Goal: Book appointment/travel/reservation

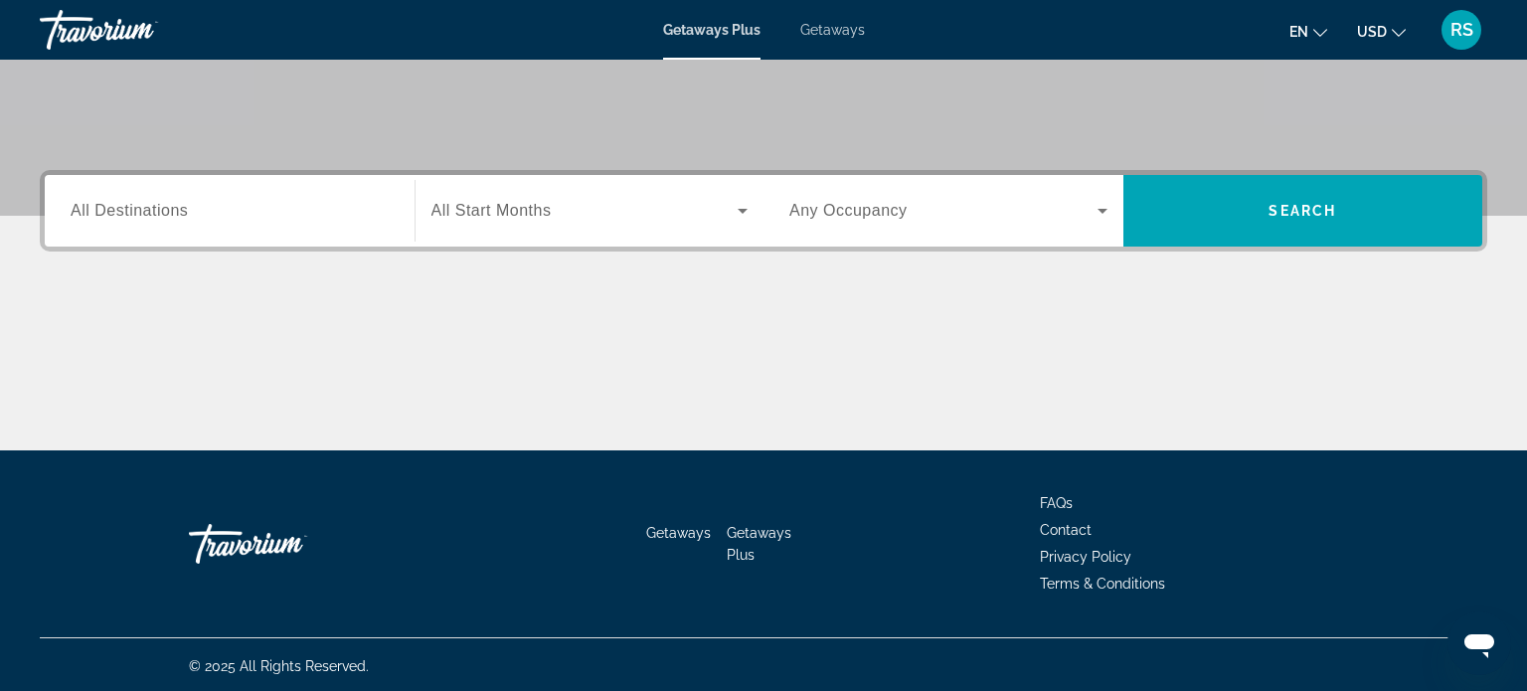
scroll to position [383, 0]
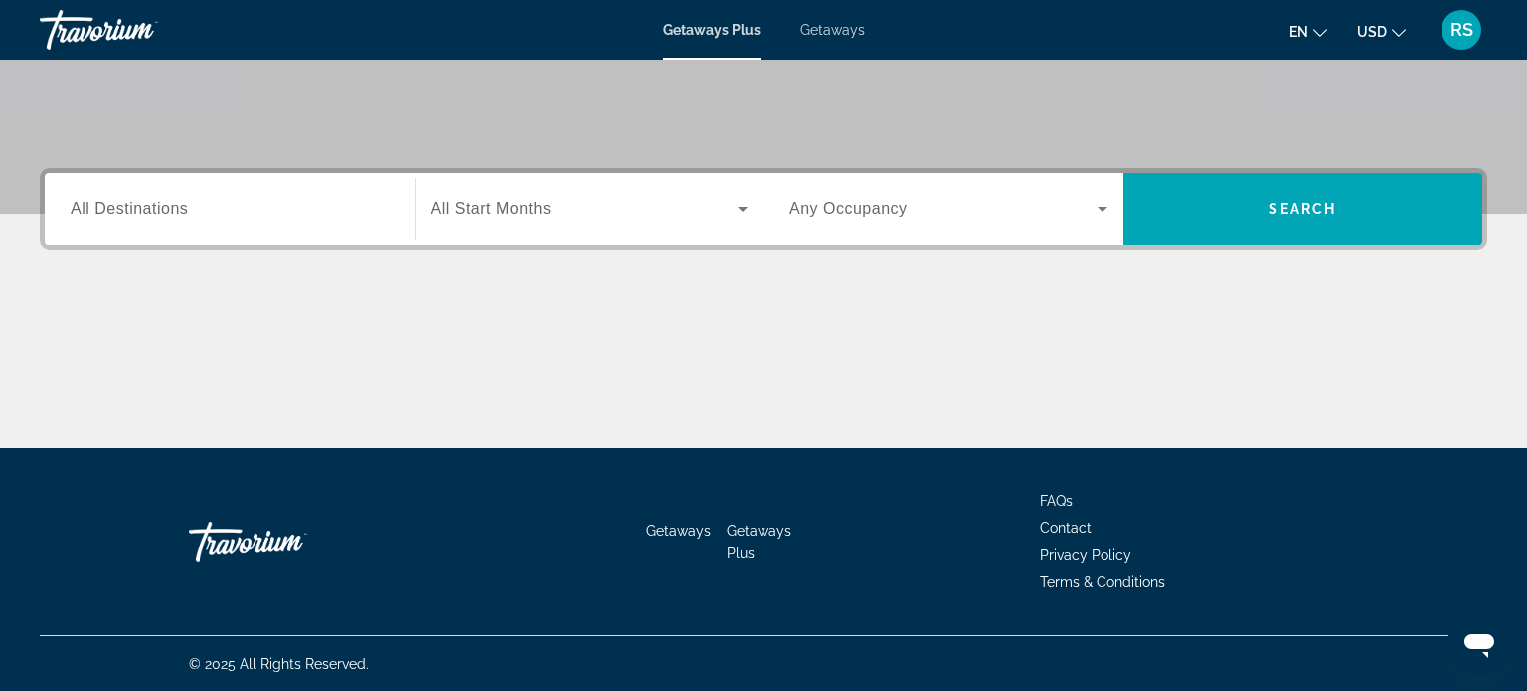
click at [106, 211] on span "All Destinations" at bounding box center [129, 208] width 117 height 17
click at [106, 211] on input "Destination All Destinations" at bounding box center [230, 210] width 318 height 24
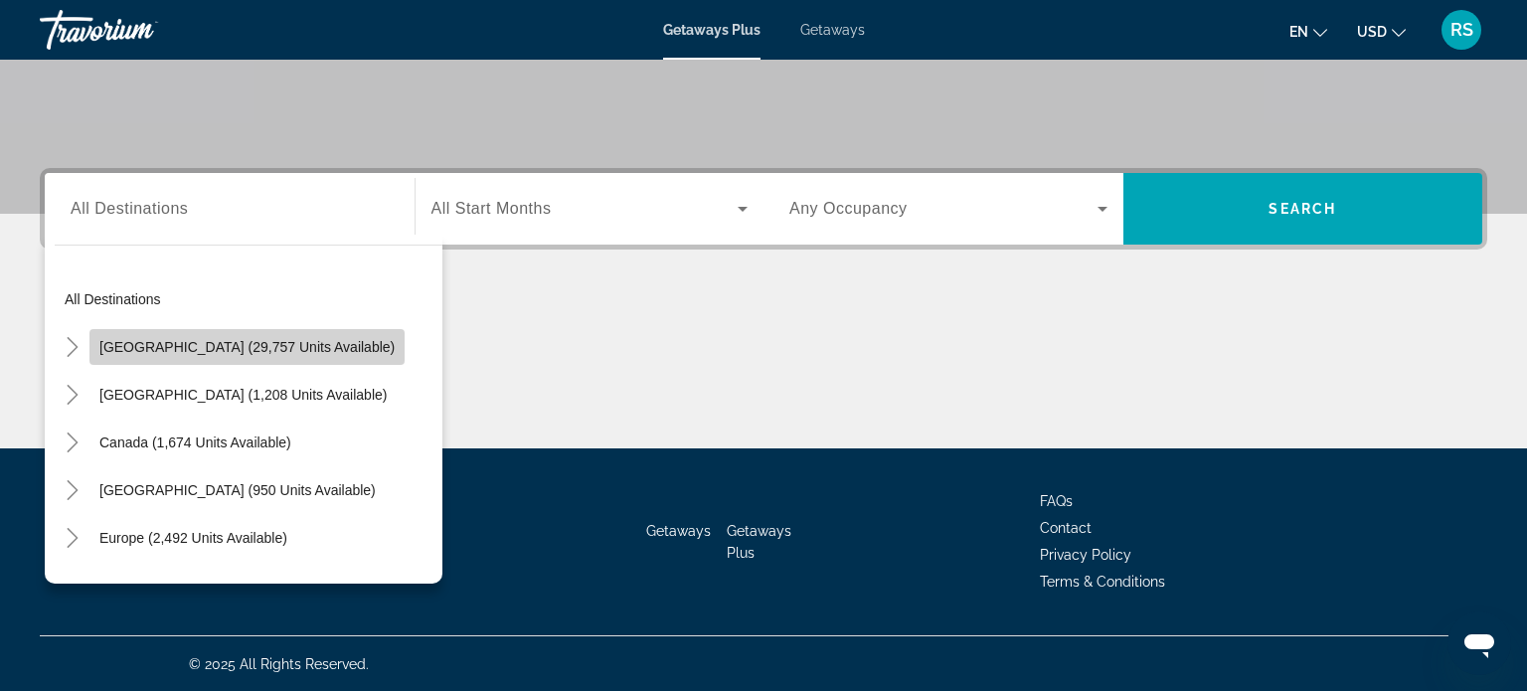
click at [271, 353] on span "[GEOGRAPHIC_DATA] (29,757 units available)" at bounding box center [246, 347] width 295 height 16
type input "**********"
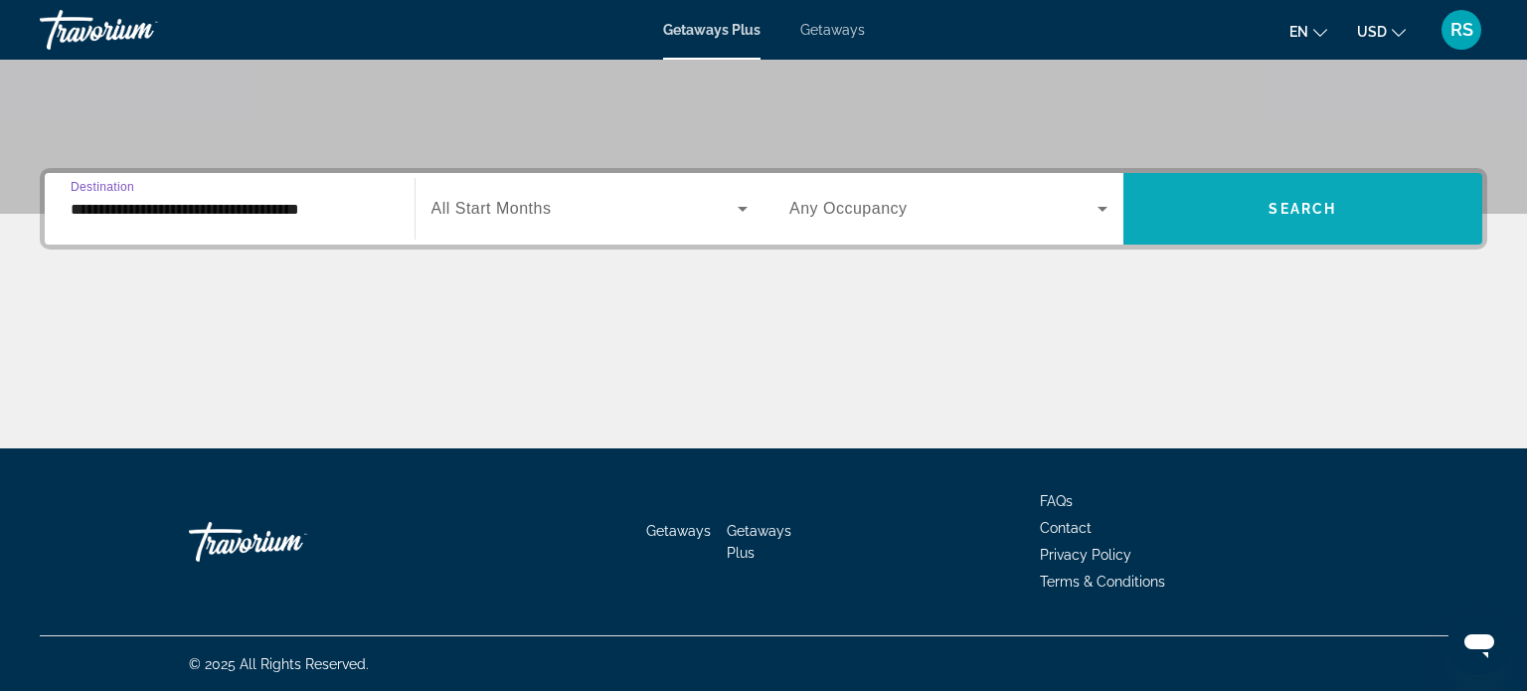
click at [1386, 204] on span "Search widget" at bounding box center [1303, 209] width 360 height 48
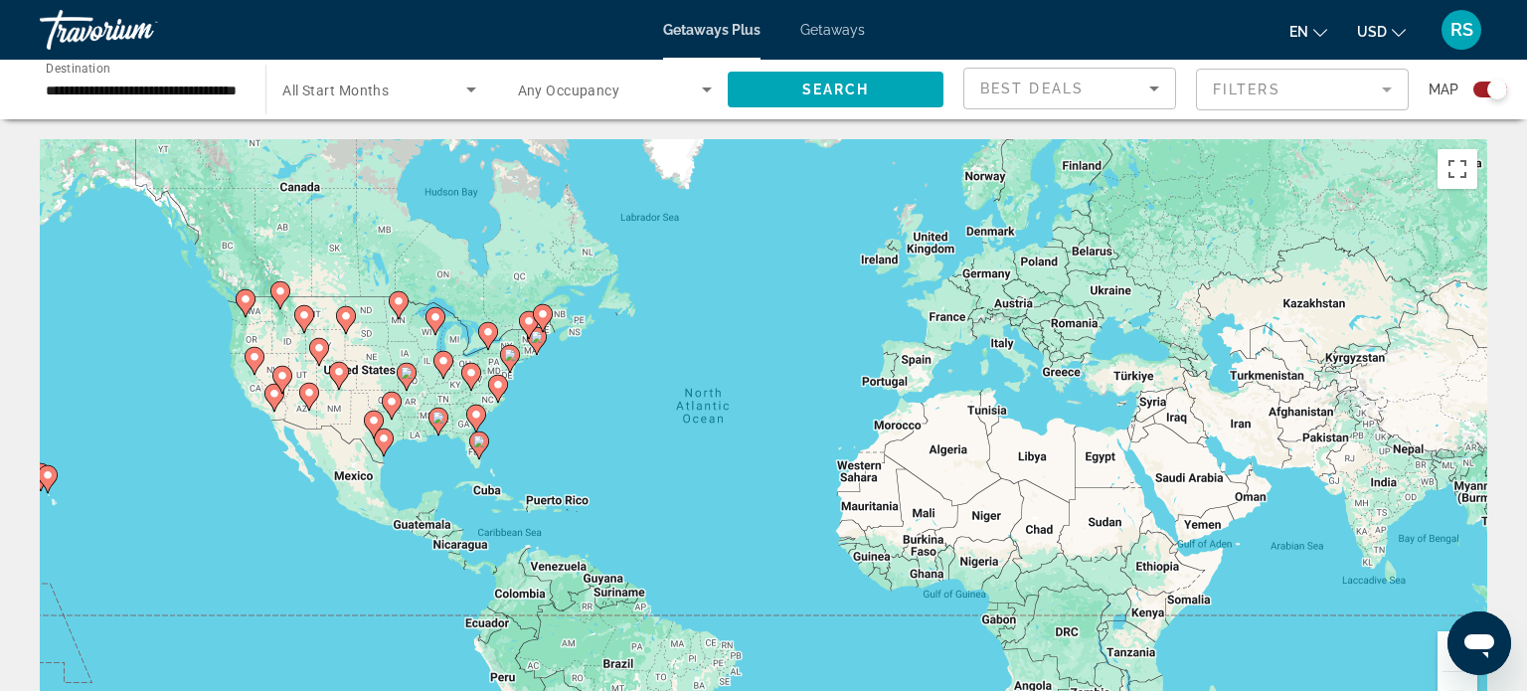
click at [481, 446] on icon "Main content" at bounding box center [479, 445] width 18 height 26
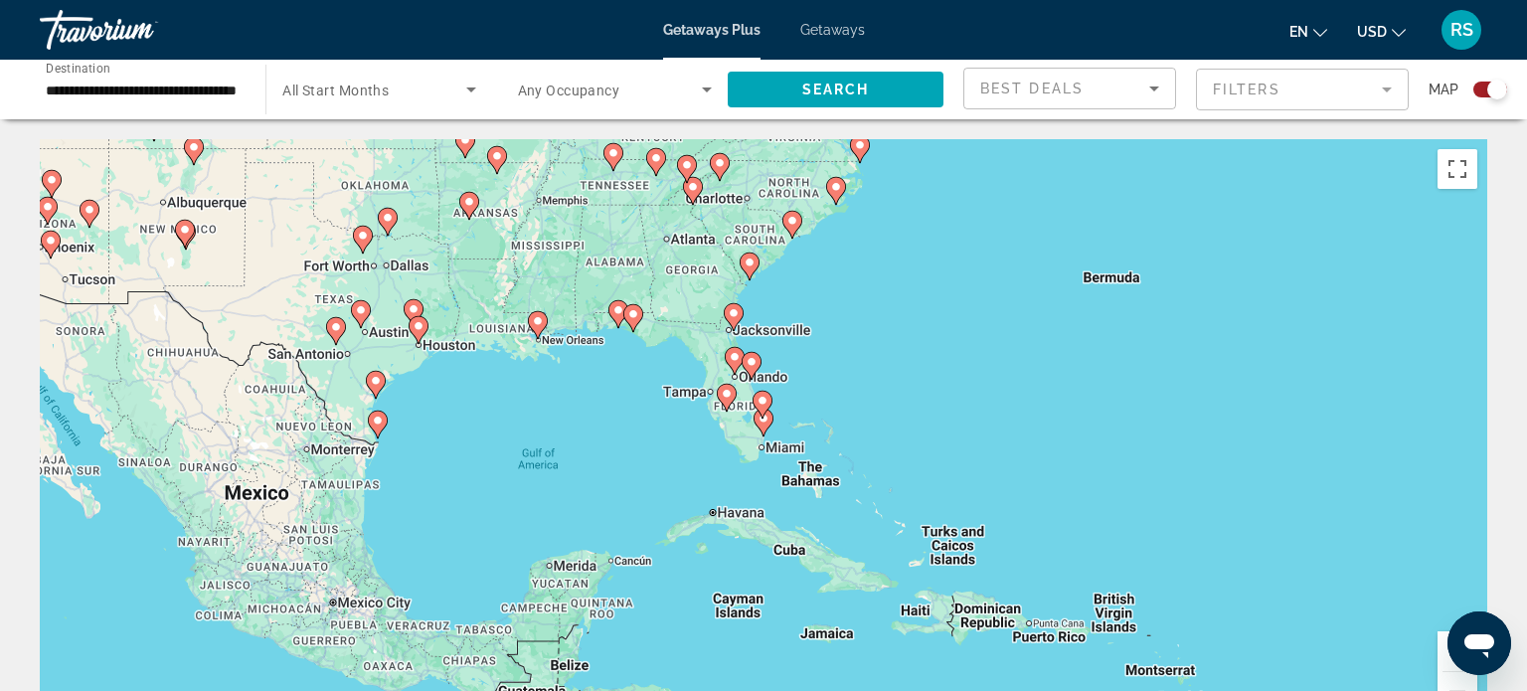
click at [728, 399] on icon "Main content" at bounding box center [727, 398] width 18 height 26
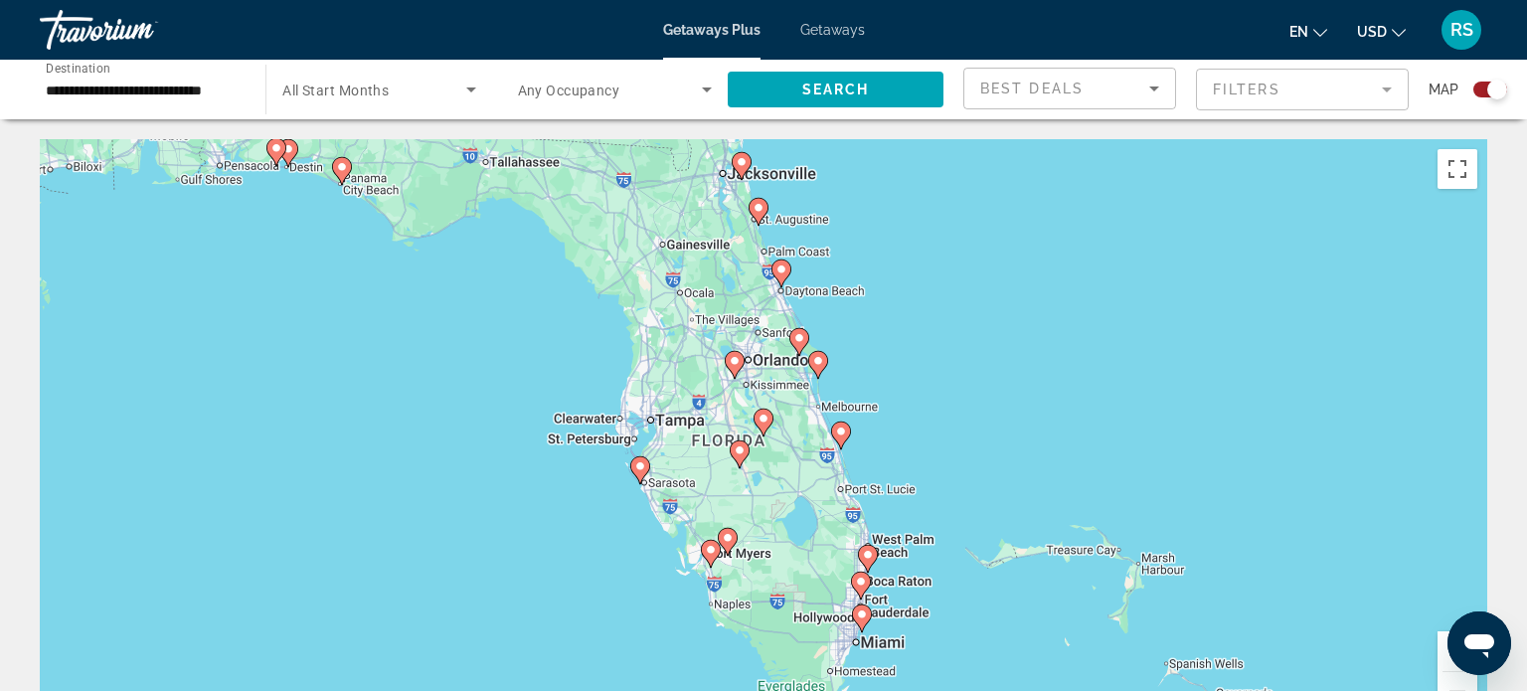
click at [742, 367] on icon "Main content" at bounding box center [735, 365] width 20 height 28
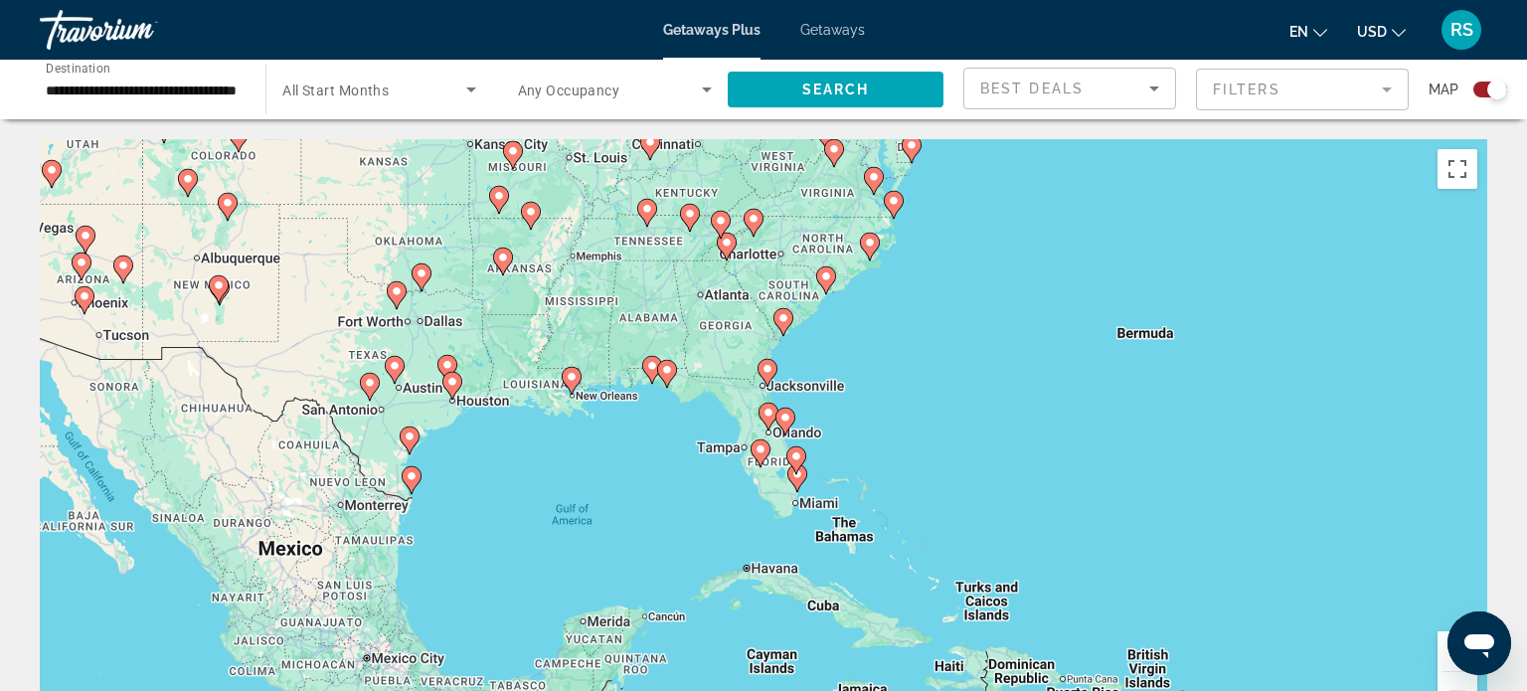
click at [763, 450] on image "Main content" at bounding box center [761, 449] width 12 height 12
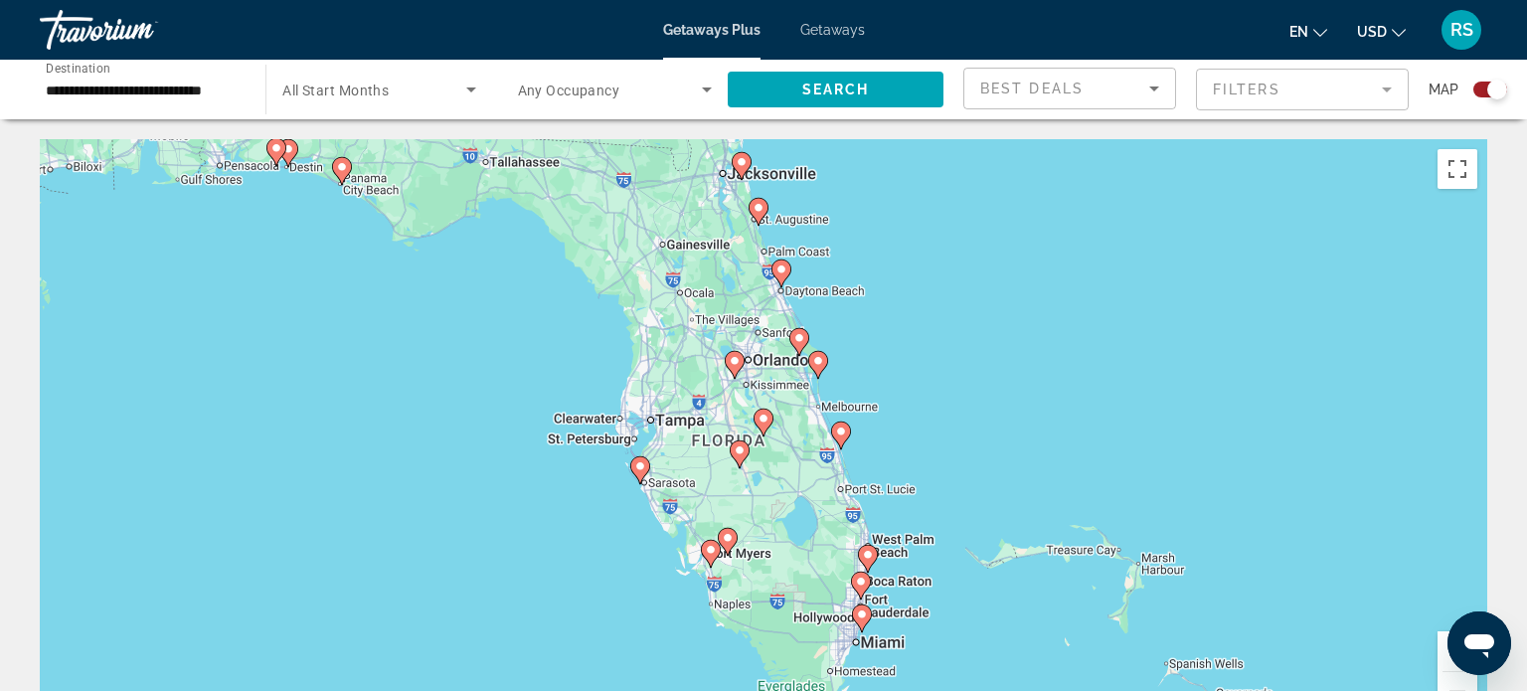
click at [646, 472] on icon "Main content" at bounding box center [640, 470] width 18 height 26
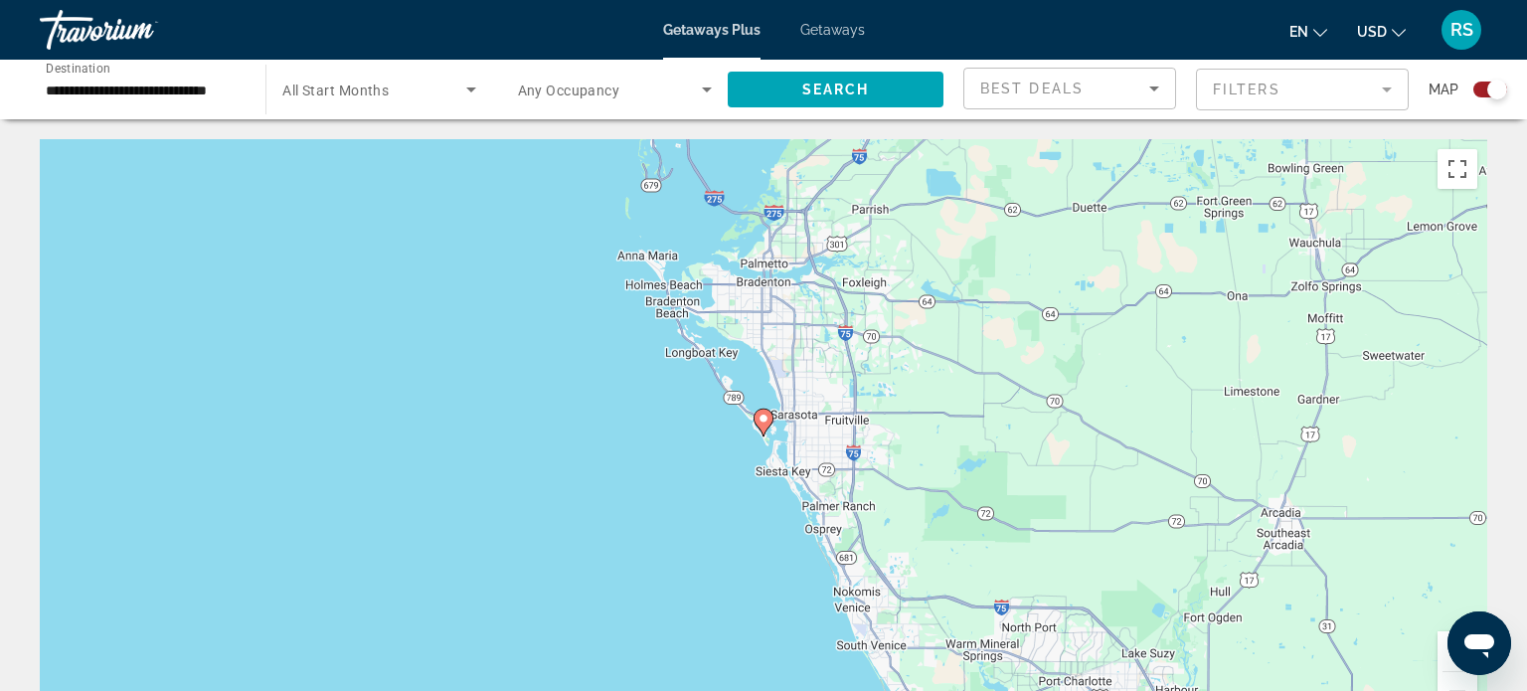
click at [915, 313] on div "To navigate, press the arrow keys. To activate drag with keyboard, press Alt + …" at bounding box center [764, 437] width 1448 height 597
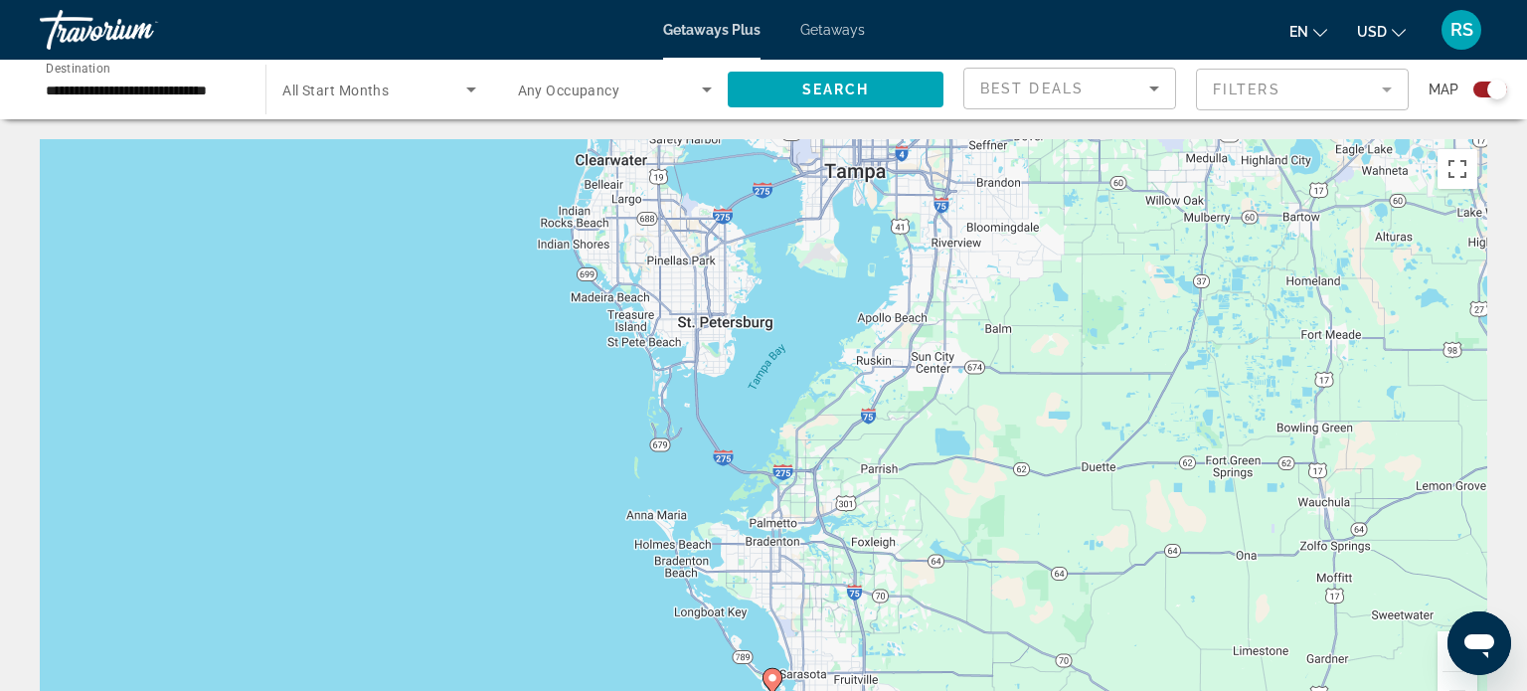
drag, startPoint x: 914, startPoint y: 288, endPoint x: 923, endPoint y: 551, distance: 262.6
click at [923, 551] on div "To navigate, press the arrow keys. To activate drag with keyboard, press Alt + …" at bounding box center [764, 437] width 1448 height 597
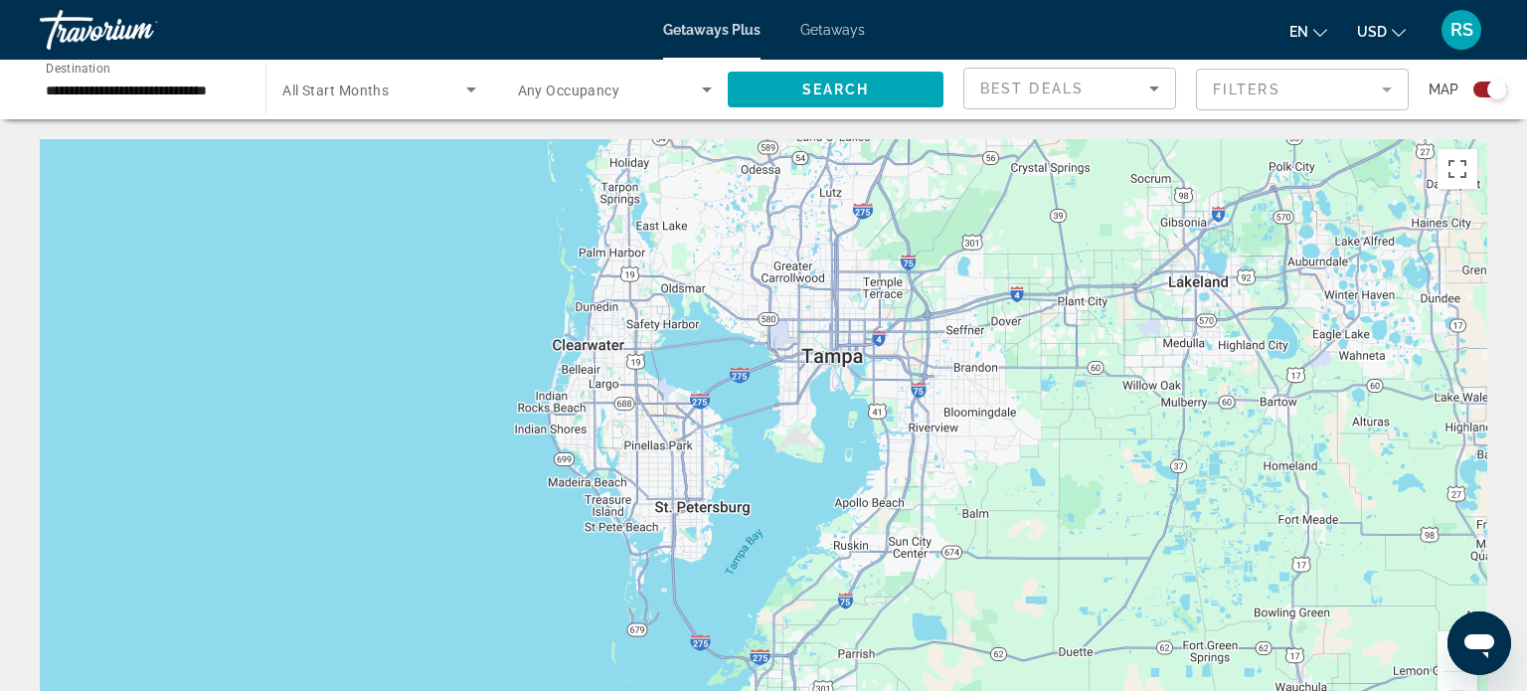
drag, startPoint x: 818, startPoint y: 359, endPoint x: 795, endPoint y: 546, distance: 188.3
click at [795, 546] on div "To navigate, press the arrow keys. To activate drag with keyboard, press Alt + …" at bounding box center [764, 437] width 1448 height 597
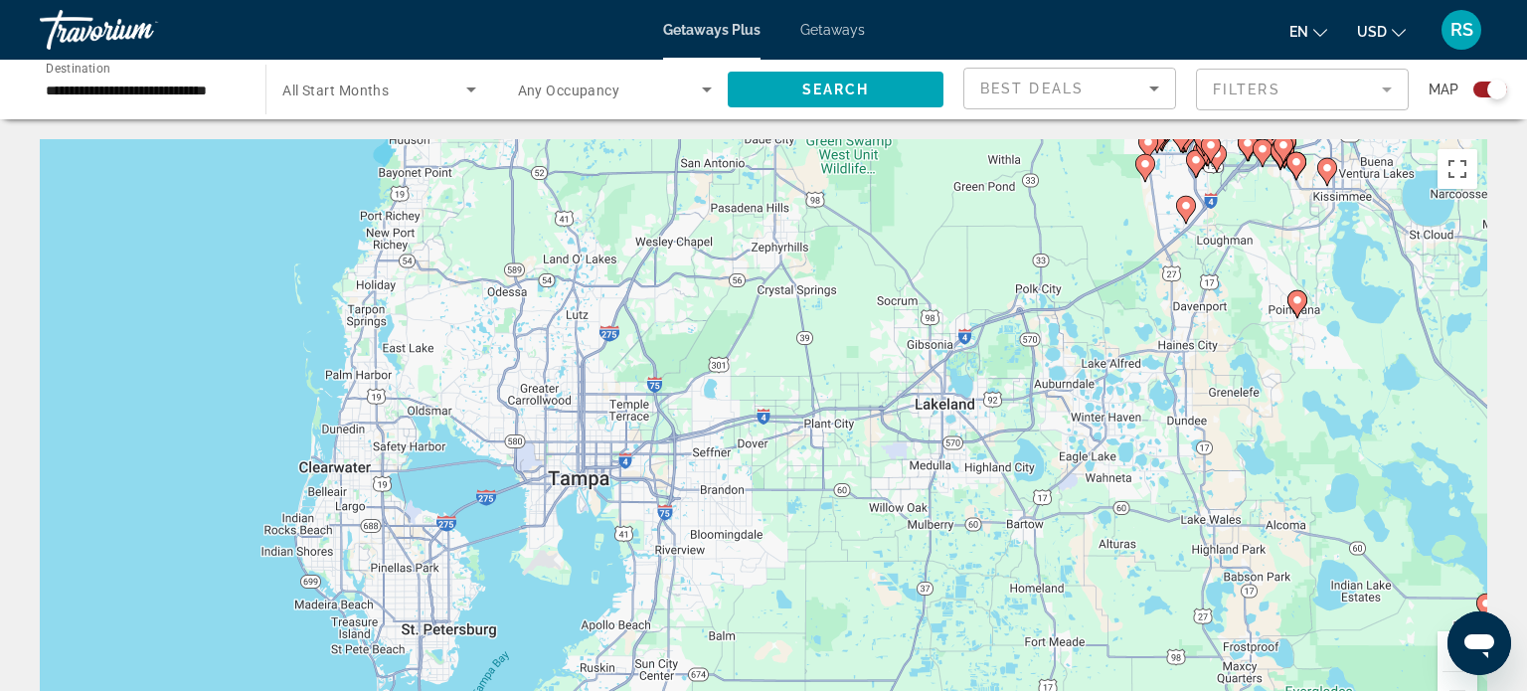
drag, startPoint x: 899, startPoint y: 588, endPoint x: 645, endPoint y: 706, distance: 279.8
click at [645, 690] on html "**********" at bounding box center [763, 345] width 1527 height 691
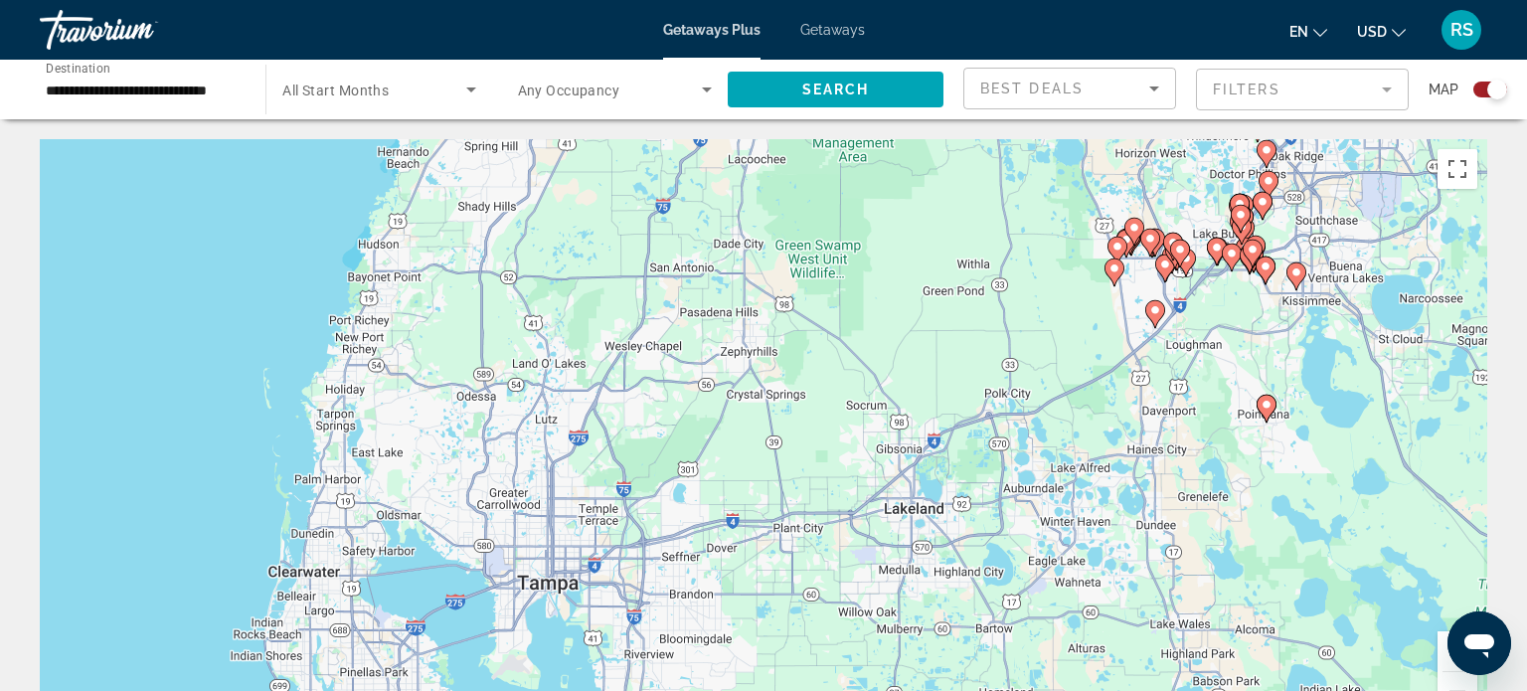
drag, startPoint x: 1066, startPoint y: 445, endPoint x: 1058, endPoint y: 470, distance: 26.1
click at [1058, 470] on div "To navigate, press the arrow keys. To activate drag with keyboard, press Alt + …" at bounding box center [764, 437] width 1448 height 597
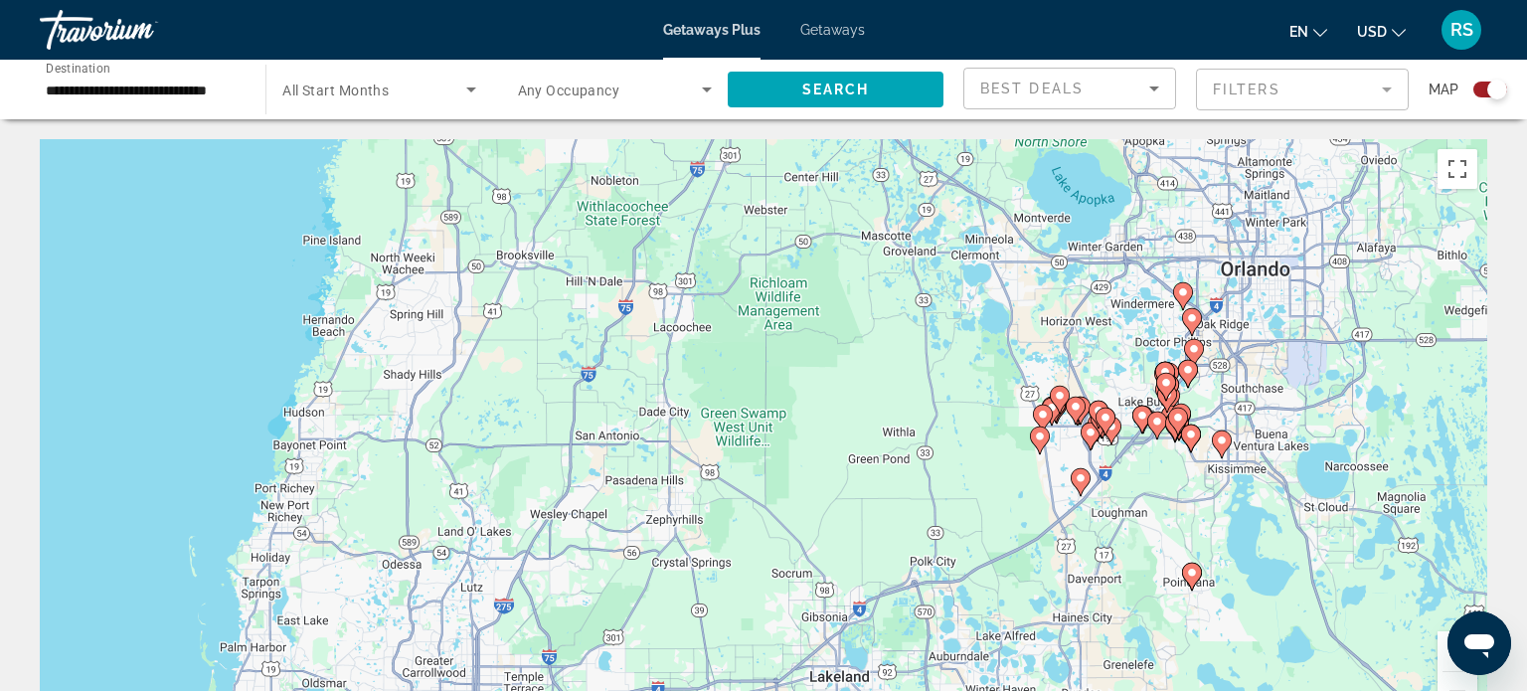
drag, startPoint x: 1251, startPoint y: 396, endPoint x: 1193, endPoint y: 472, distance: 95.8
click at [1193, 472] on div "To navigate, press the arrow keys. To activate drag with keyboard, press Alt + …" at bounding box center [764, 437] width 1448 height 597
click at [1082, 482] on image "Main content" at bounding box center [1081, 478] width 12 height 12
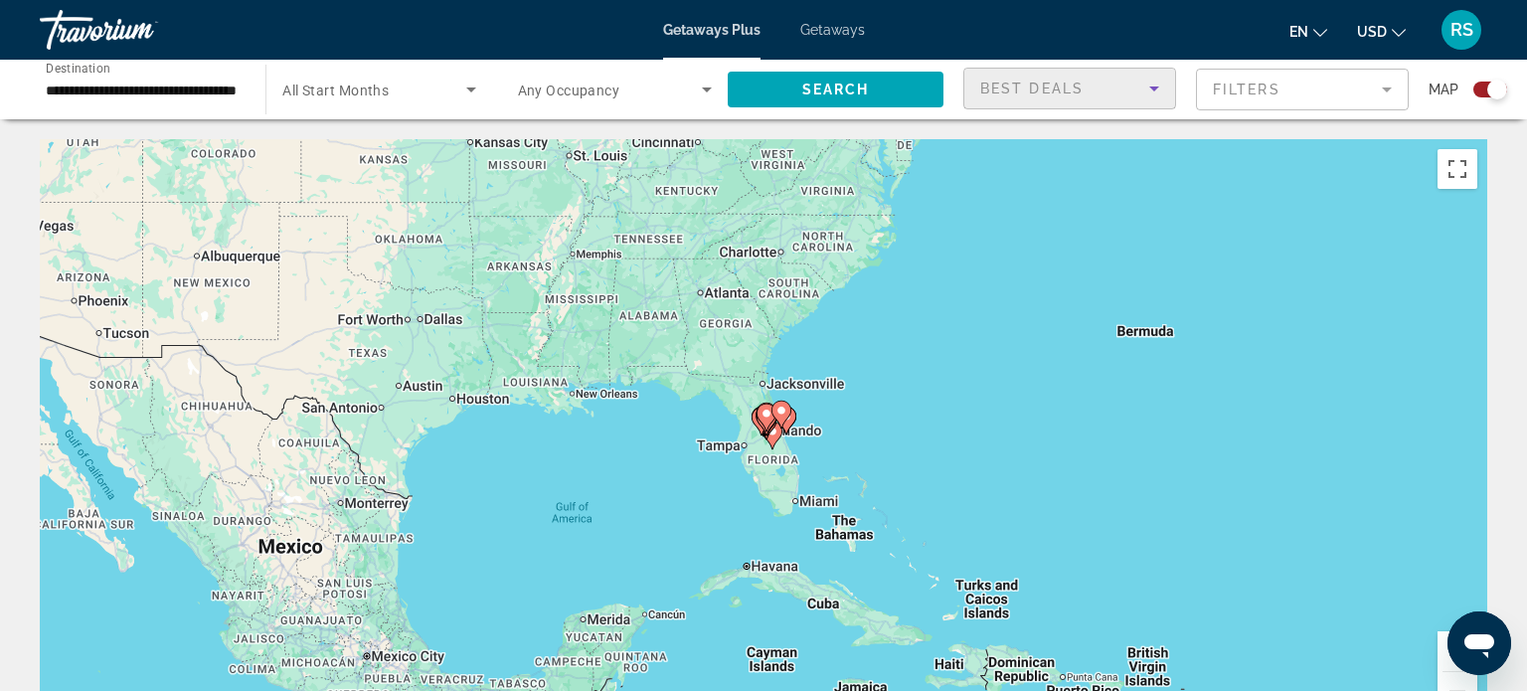
click at [1096, 86] on div "Best Deals" at bounding box center [1064, 89] width 169 height 24
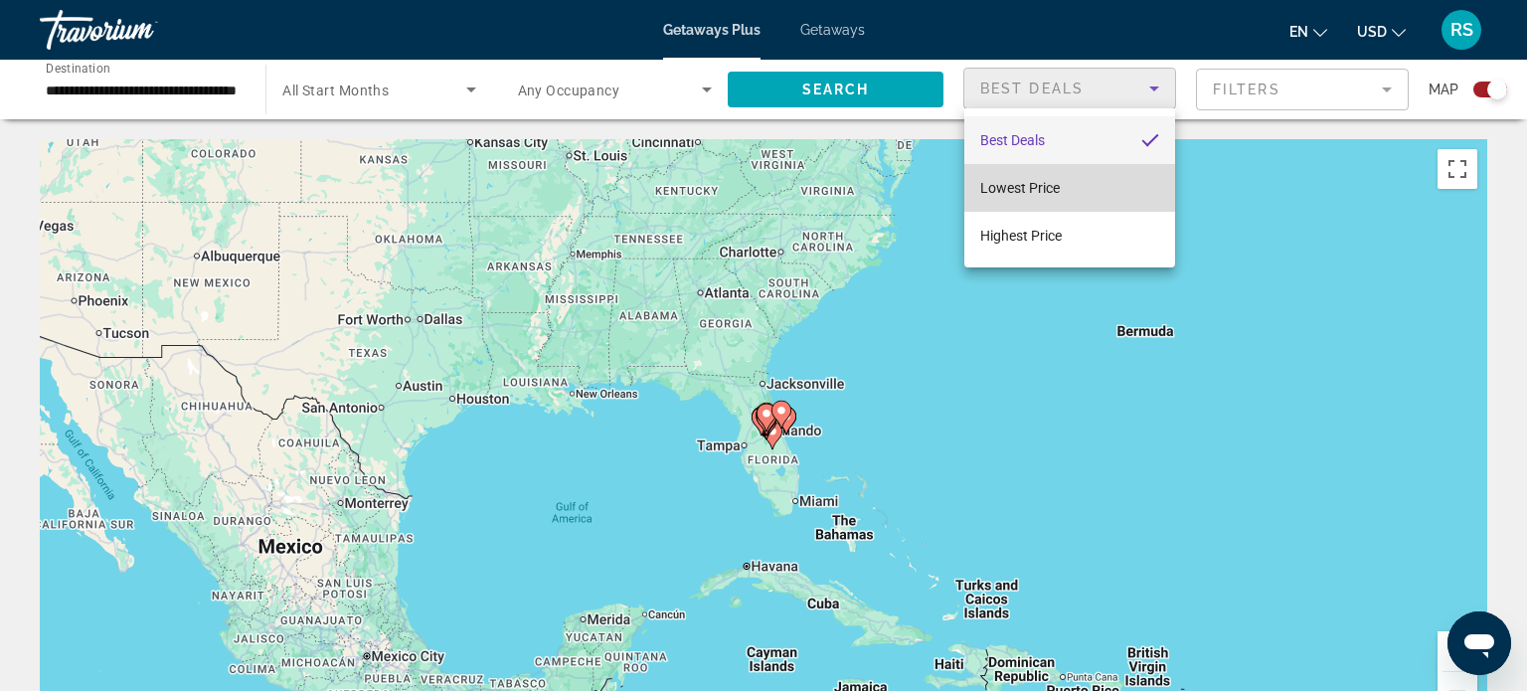
click at [1041, 192] on span "Lowest Price" at bounding box center [1020, 188] width 80 height 16
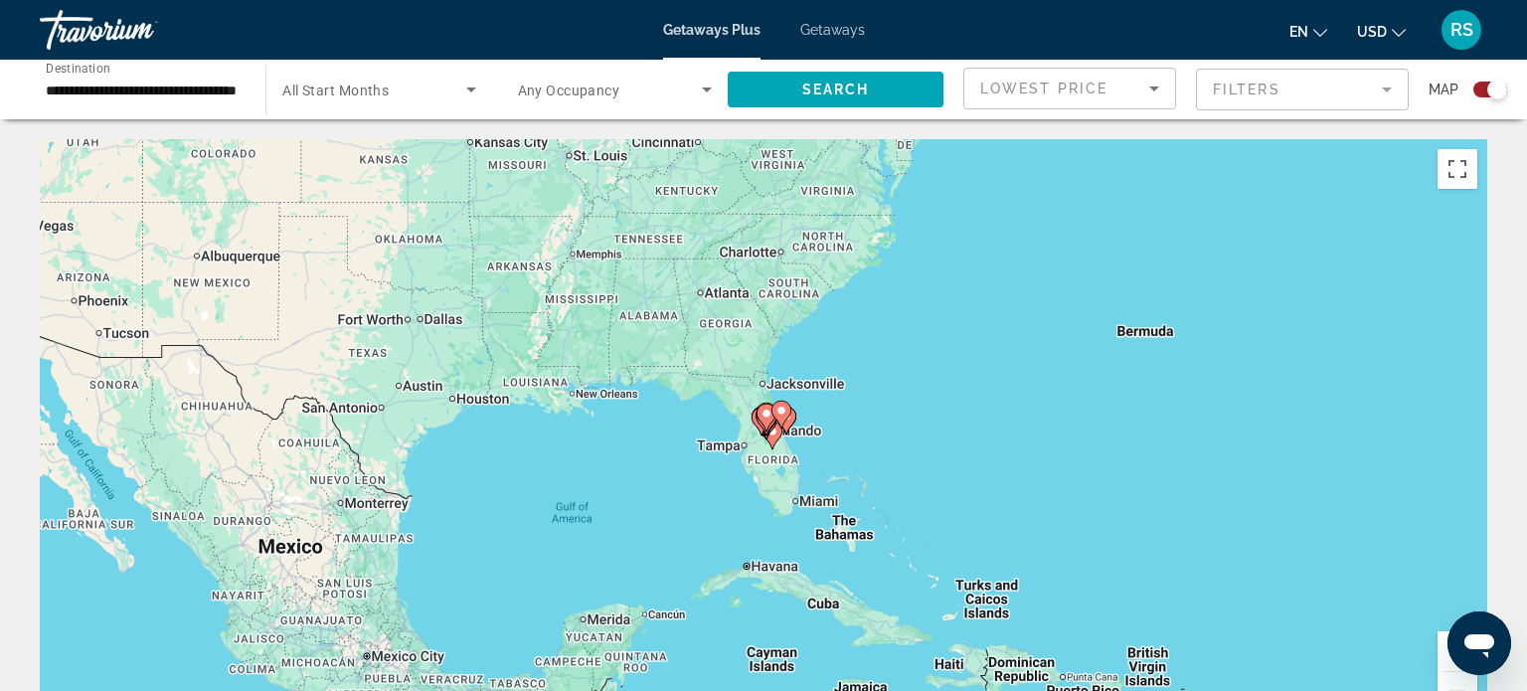
click at [315, 83] on span "All Start Months" at bounding box center [335, 91] width 106 height 16
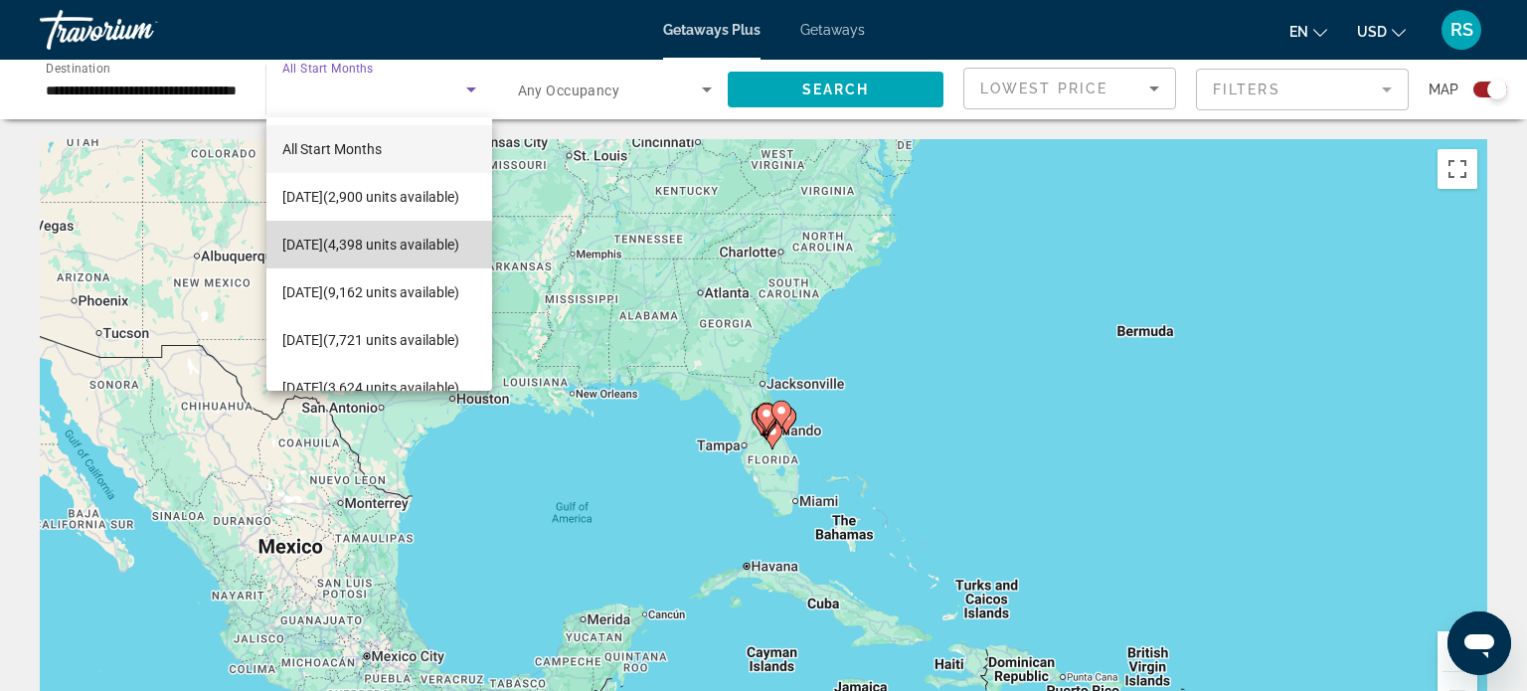
click at [366, 241] on span "October 2025 (4,398 units available)" at bounding box center [370, 245] width 177 height 24
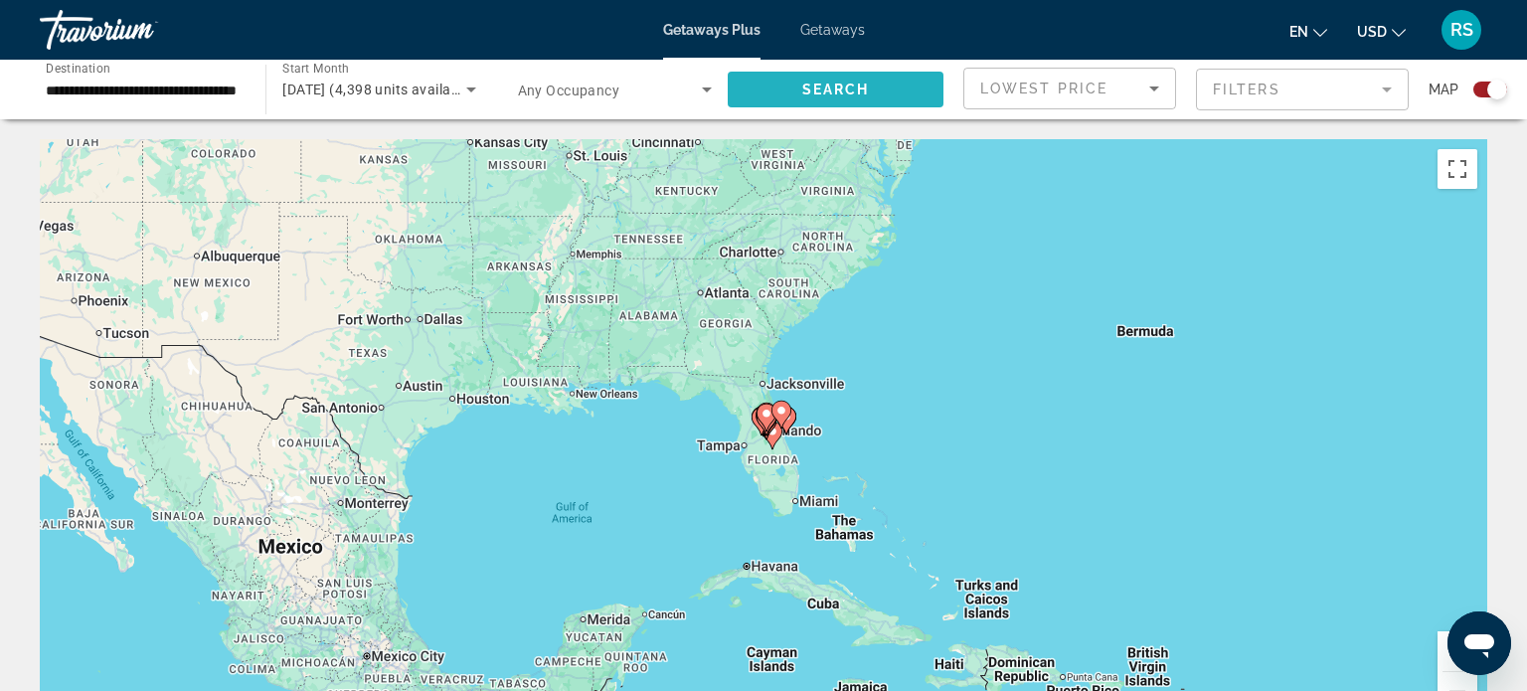
click at [825, 103] on span "Search widget" at bounding box center [836, 90] width 216 height 48
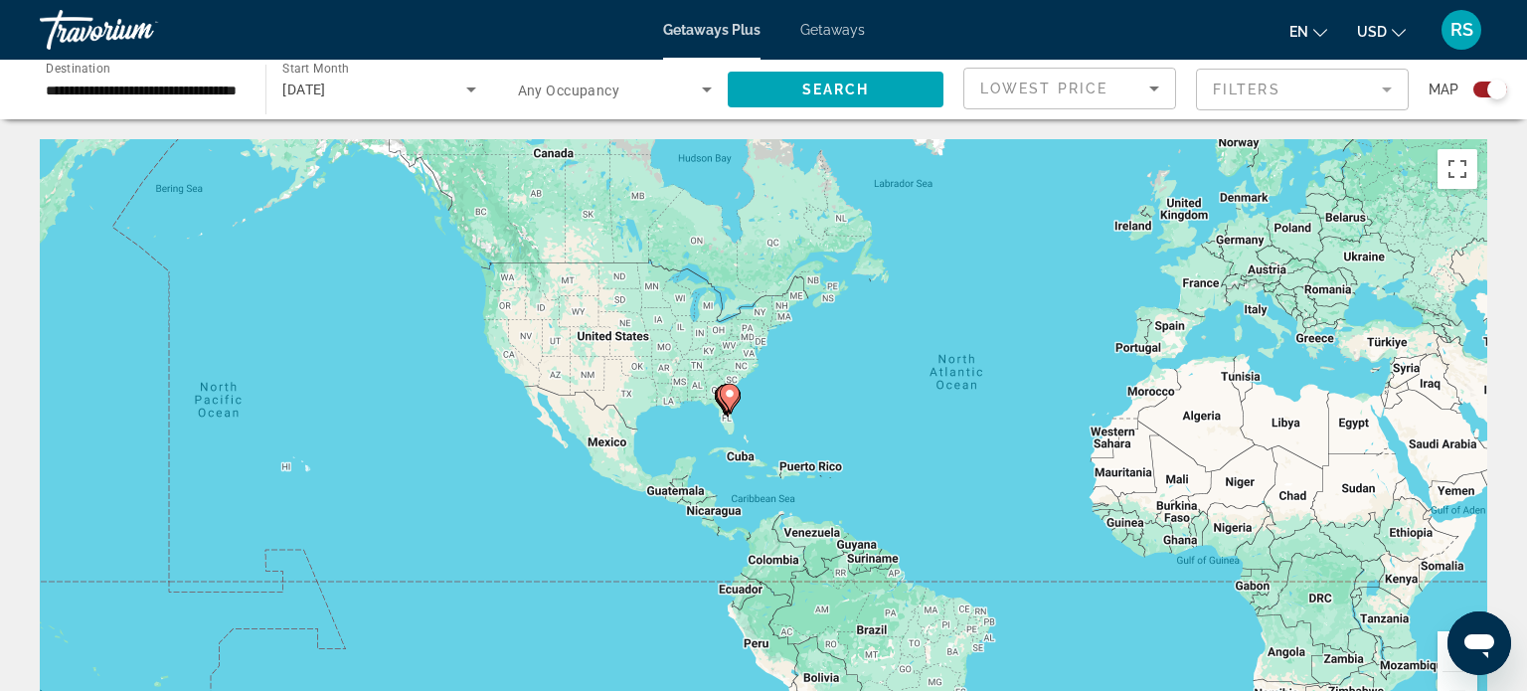
drag, startPoint x: 515, startPoint y: 466, endPoint x: 776, endPoint y: 429, distance: 264.0
click at [776, 429] on div "To activate drag with keyboard, press Alt + Enter. Once in keyboard drag state,…" at bounding box center [764, 437] width 1448 height 597
click at [724, 394] on image "Main content" at bounding box center [730, 394] width 12 height 12
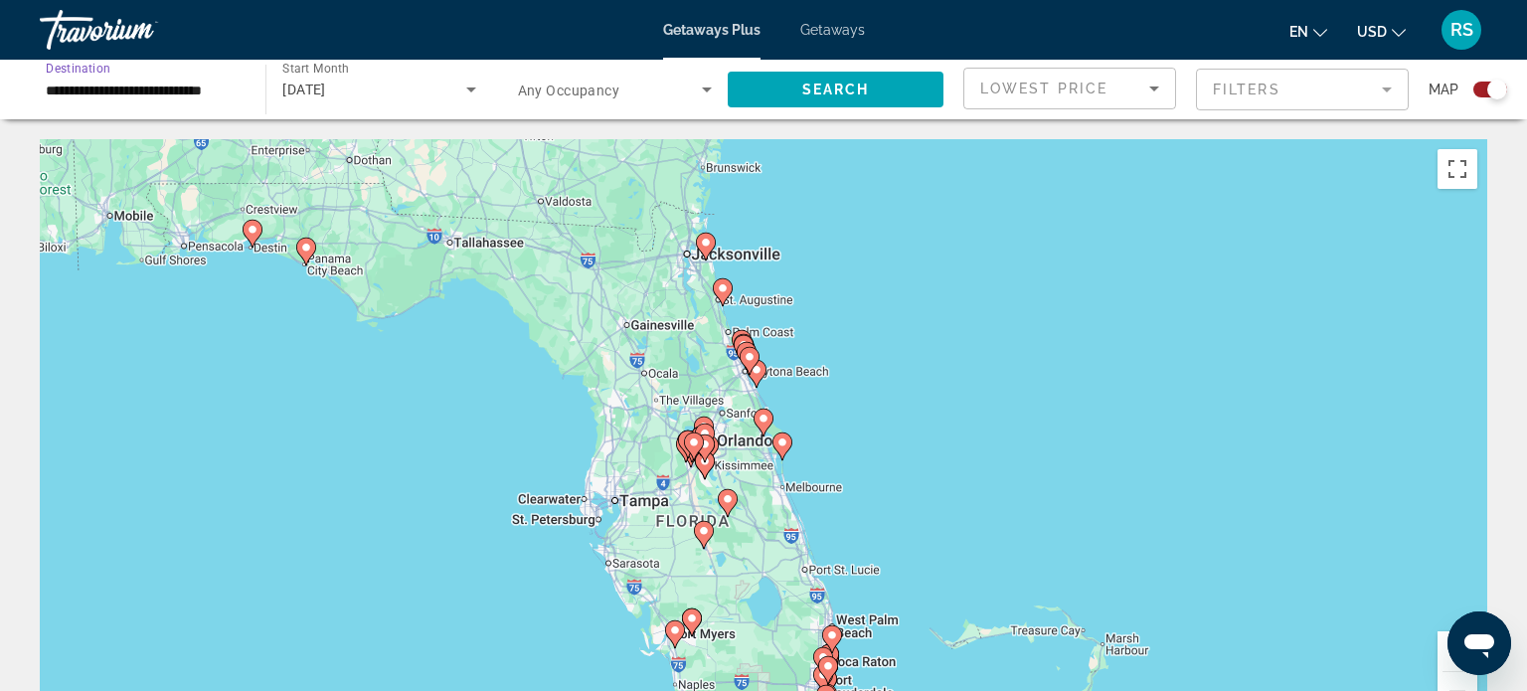
click at [97, 84] on input "**********" at bounding box center [143, 91] width 194 height 24
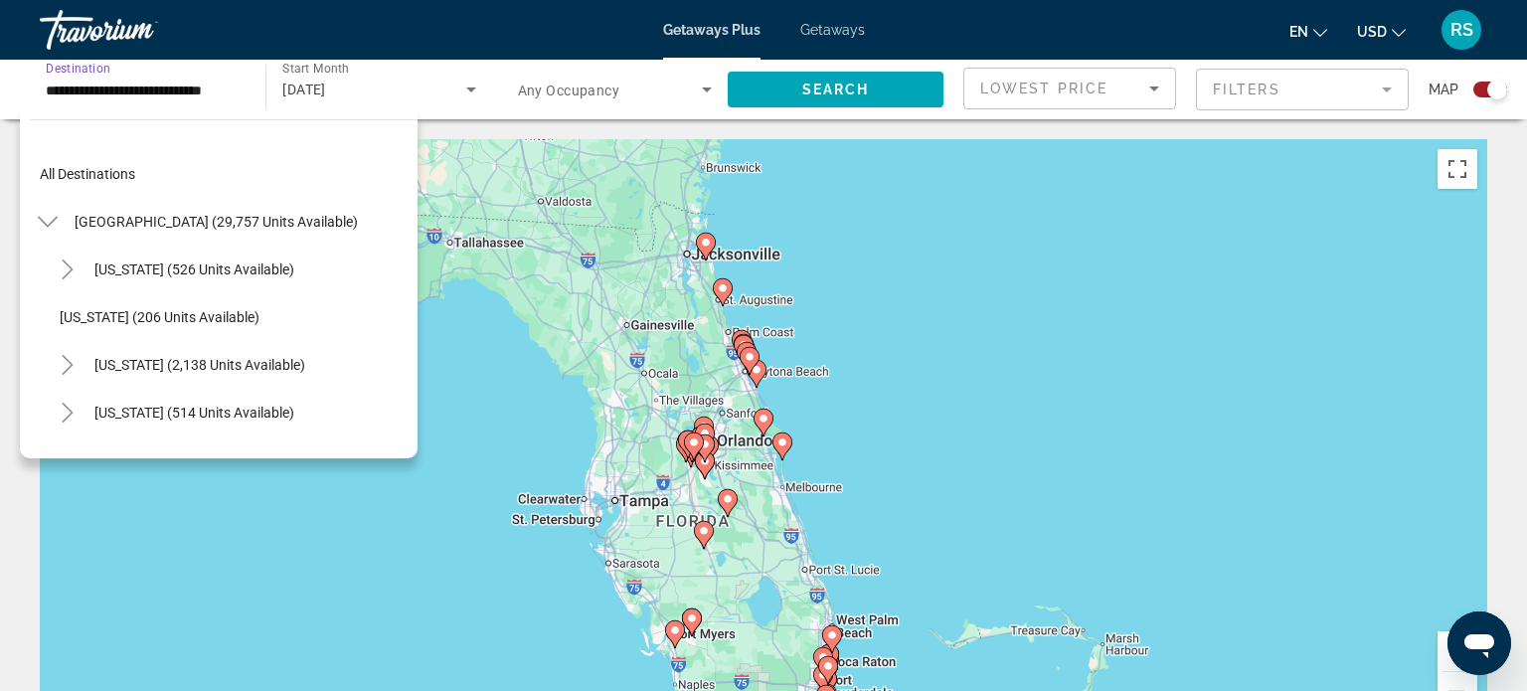
scroll to position [214, 0]
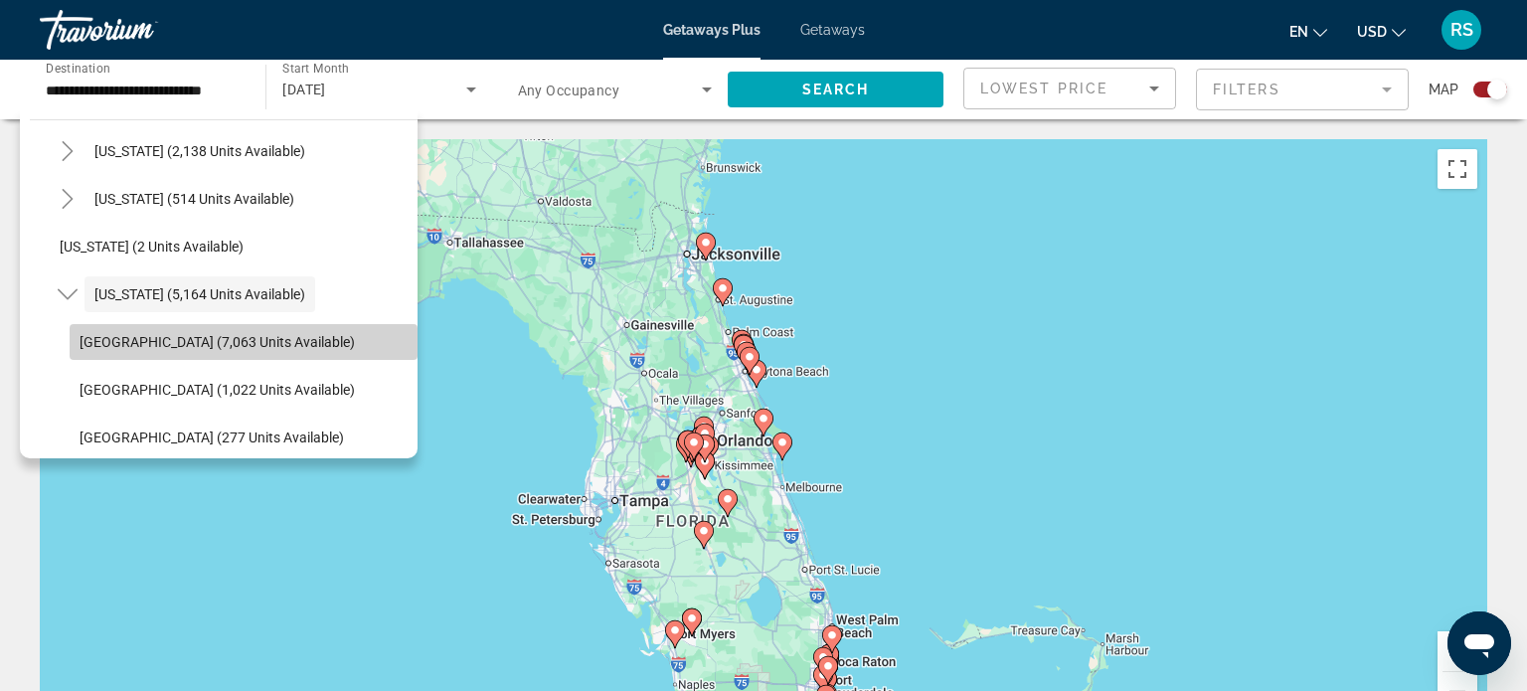
click at [213, 340] on span "Orlando & Disney Area (7,063 units available)" at bounding box center [217, 342] width 275 height 16
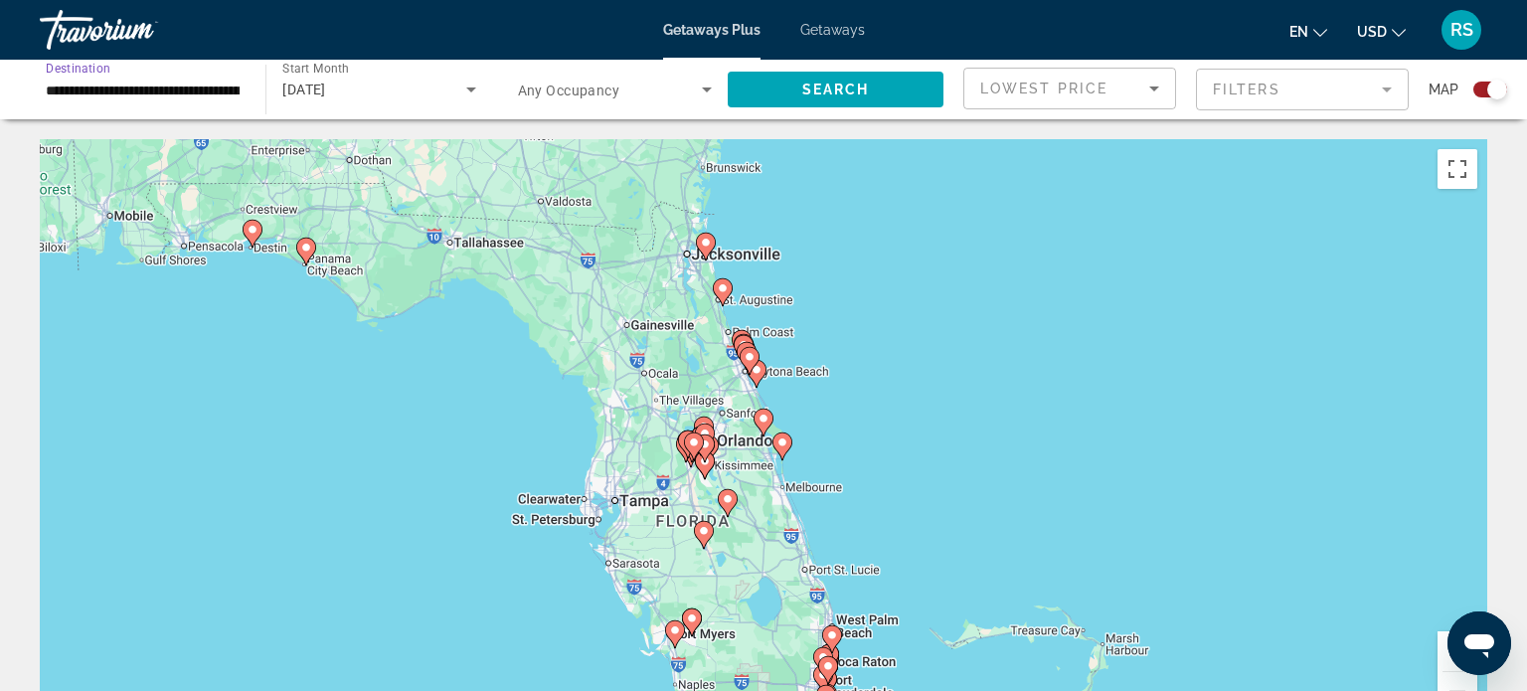
click at [142, 91] on input "**********" at bounding box center [143, 91] width 194 height 24
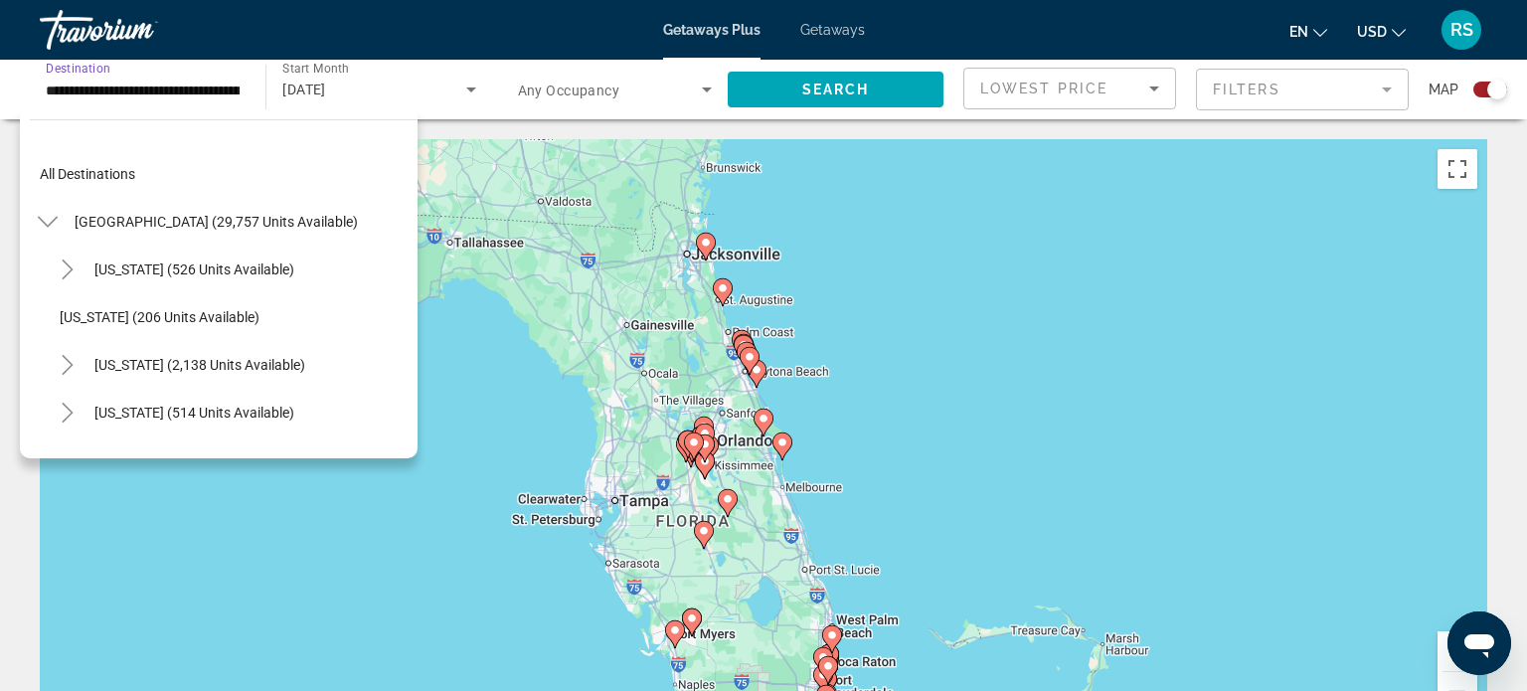
scroll to position [261, 0]
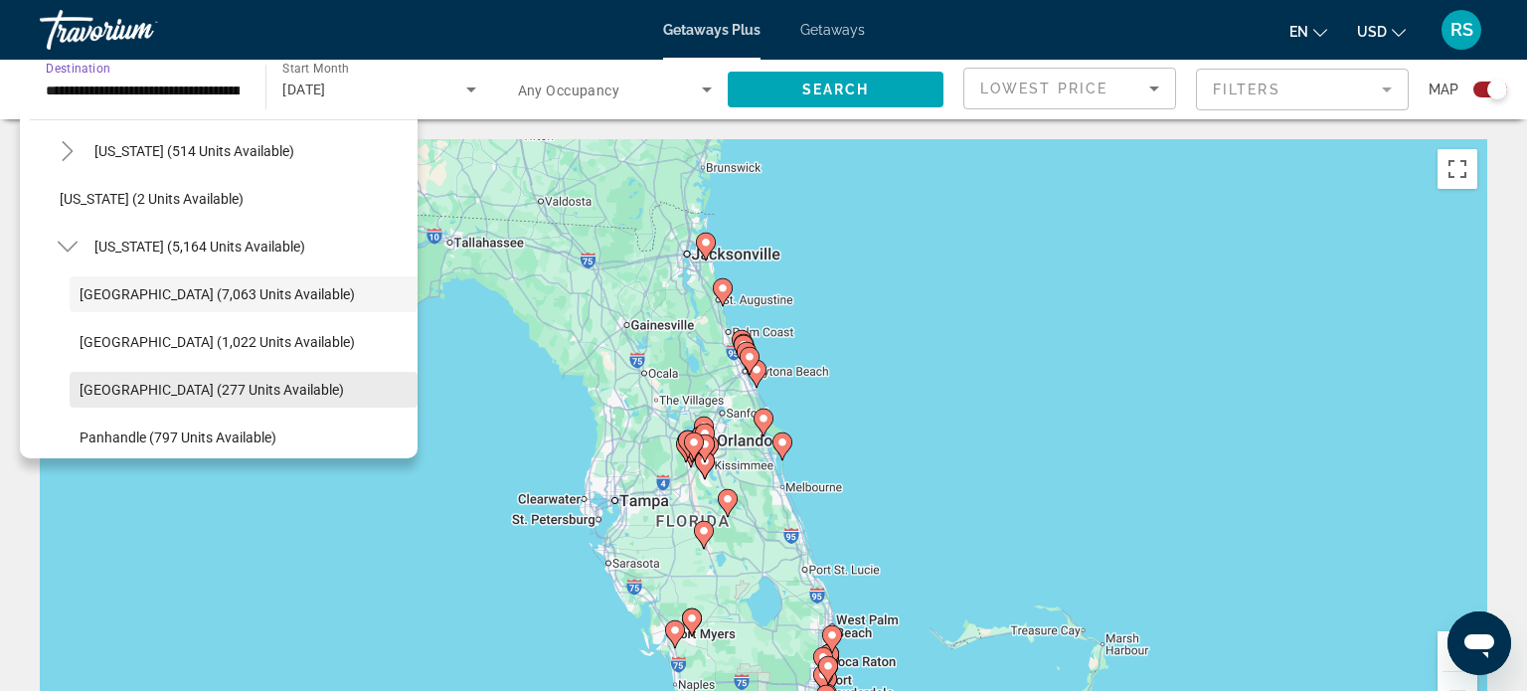
click at [200, 395] on span "West Coast (277 units available)" at bounding box center [212, 390] width 264 height 16
type input "**********"
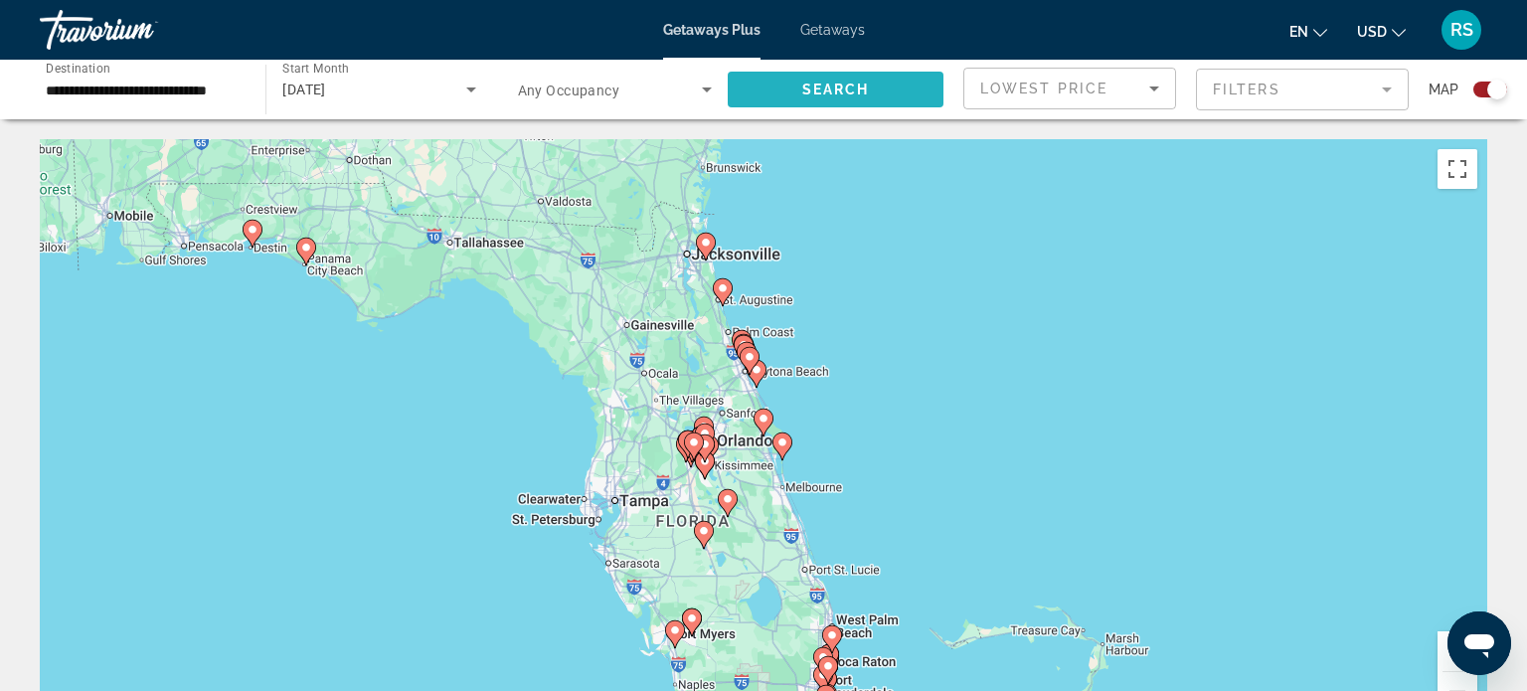
click at [887, 90] on span "Search widget" at bounding box center [836, 90] width 216 height 48
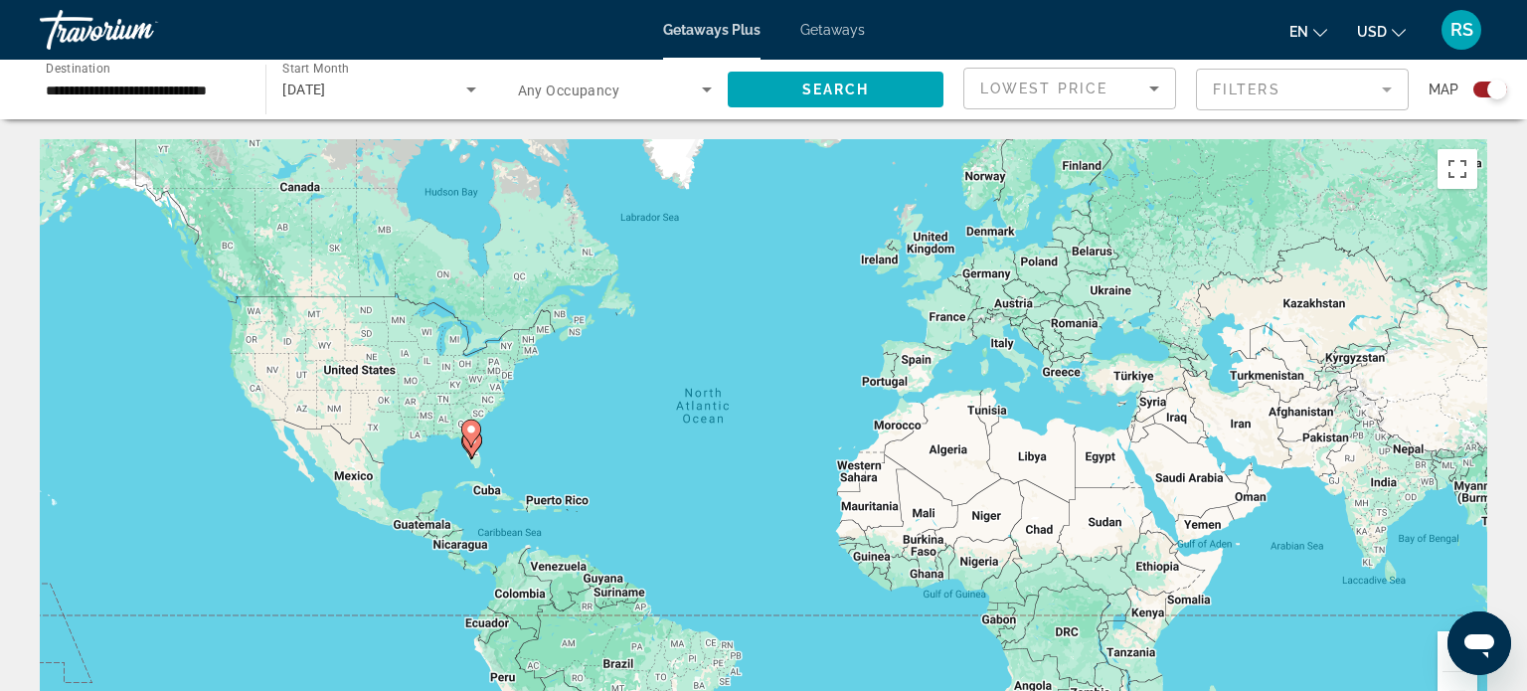
click at [471, 440] on icon "Main content" at bounding box center [471, 434] width 18 height 26
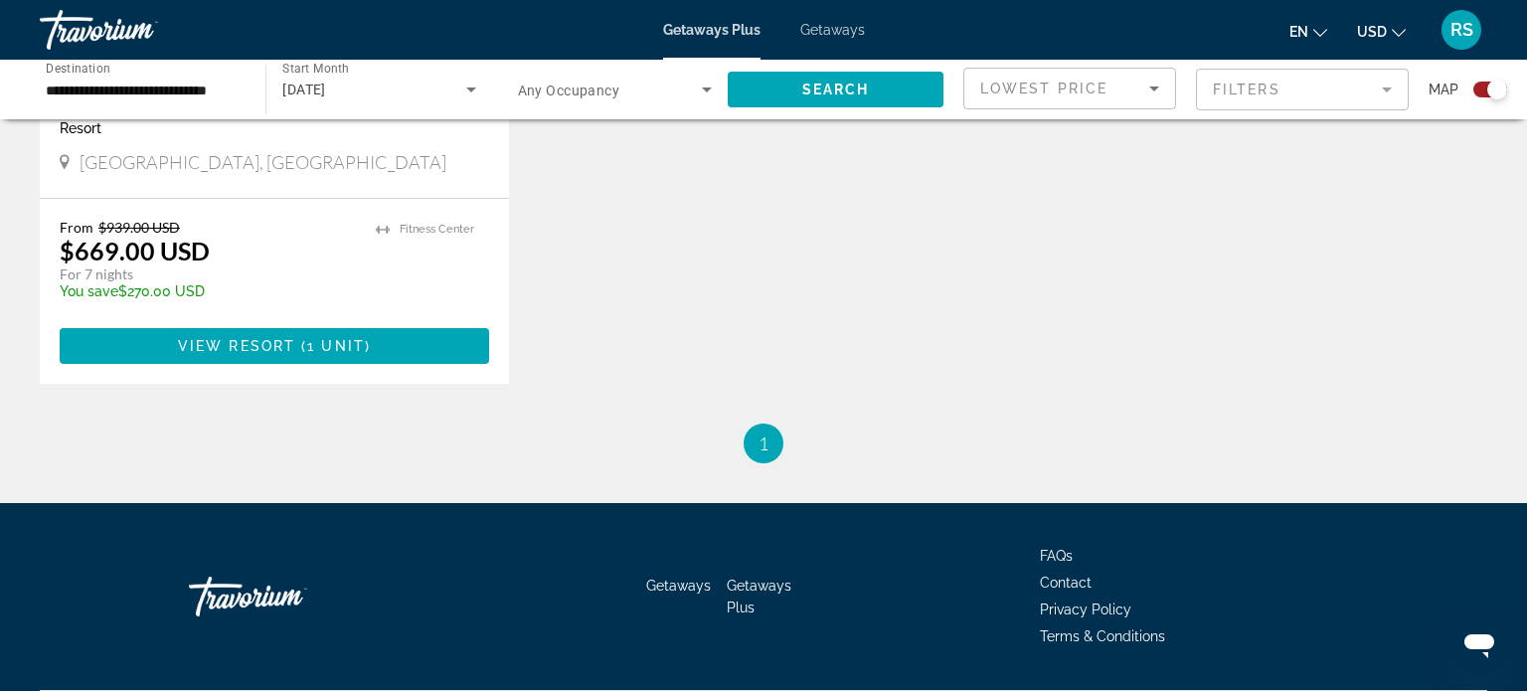
scroll to position [1818, 0]
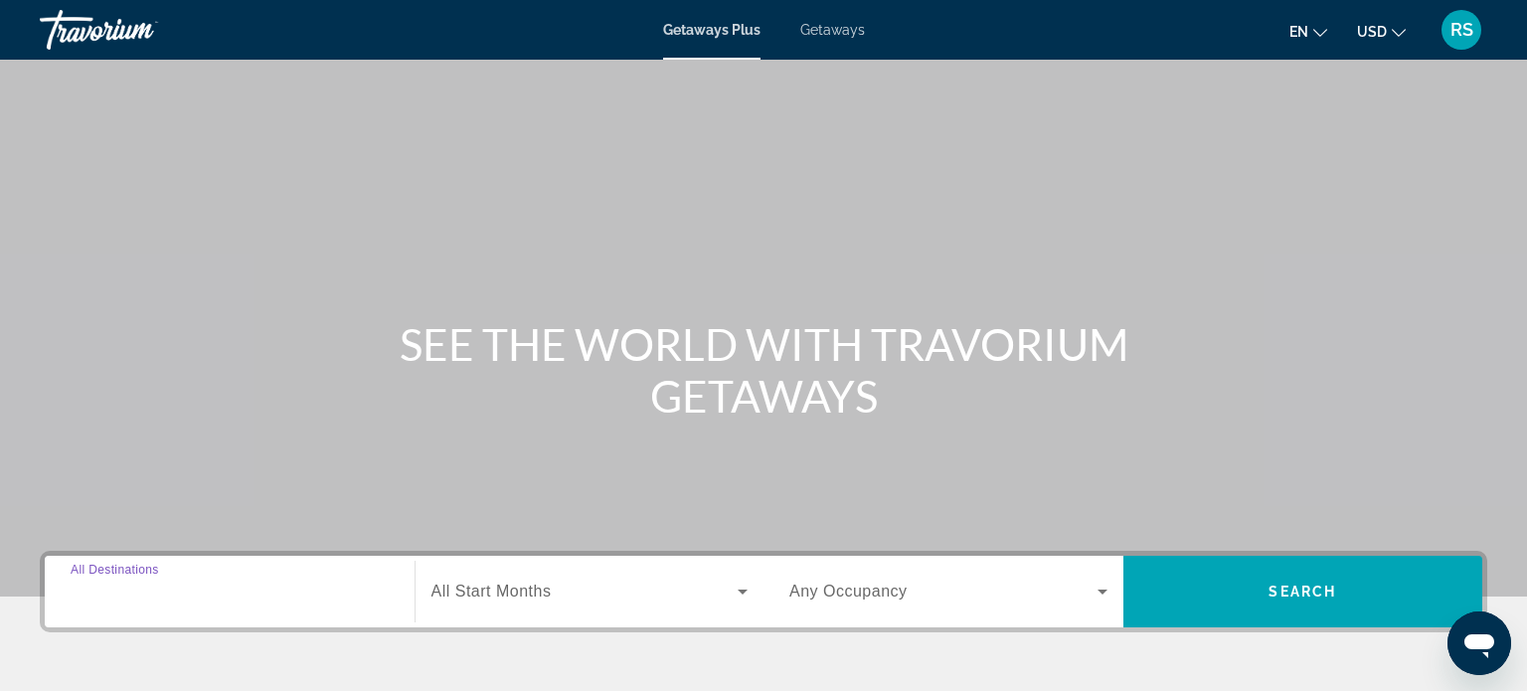
click at [216, 584] on input "Destination All Destinations" at bounding box center [230, 593] width 318 height 24
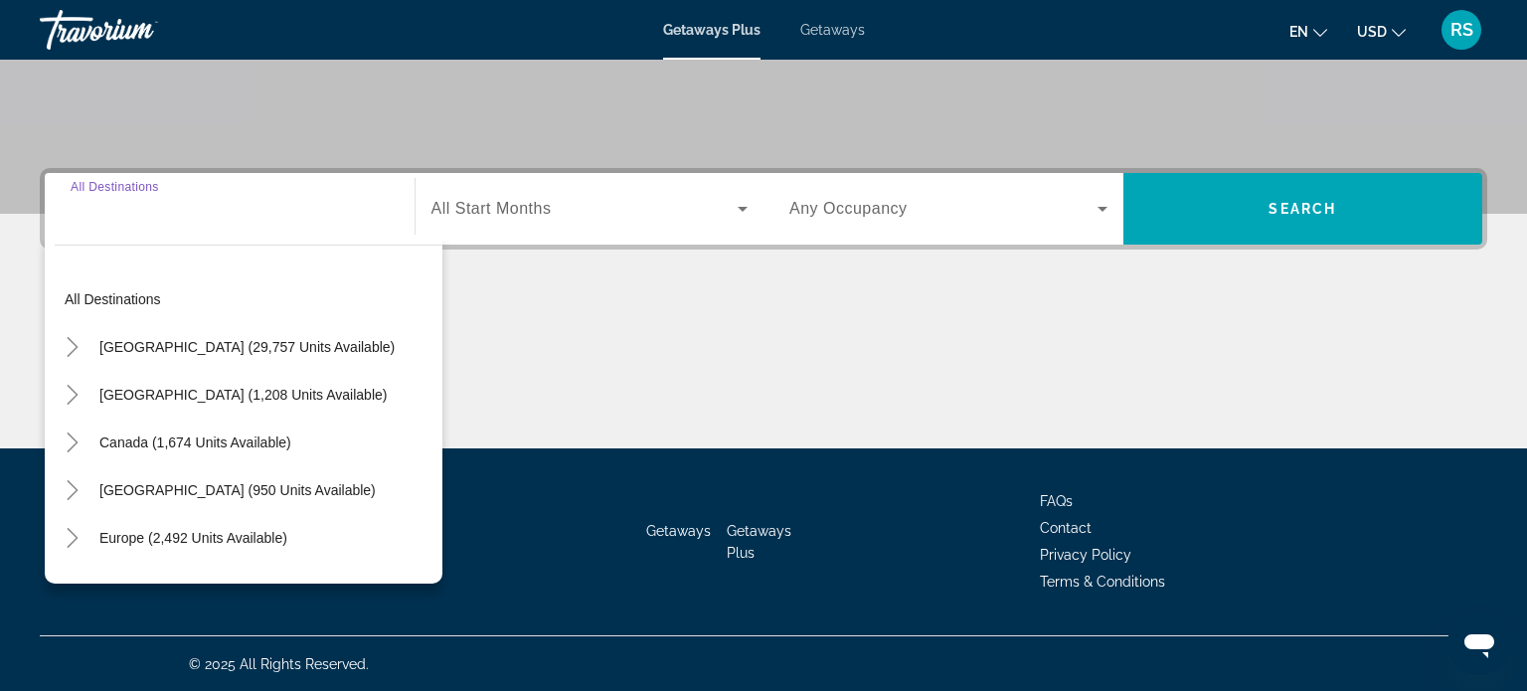
scroll to position [370, 0]
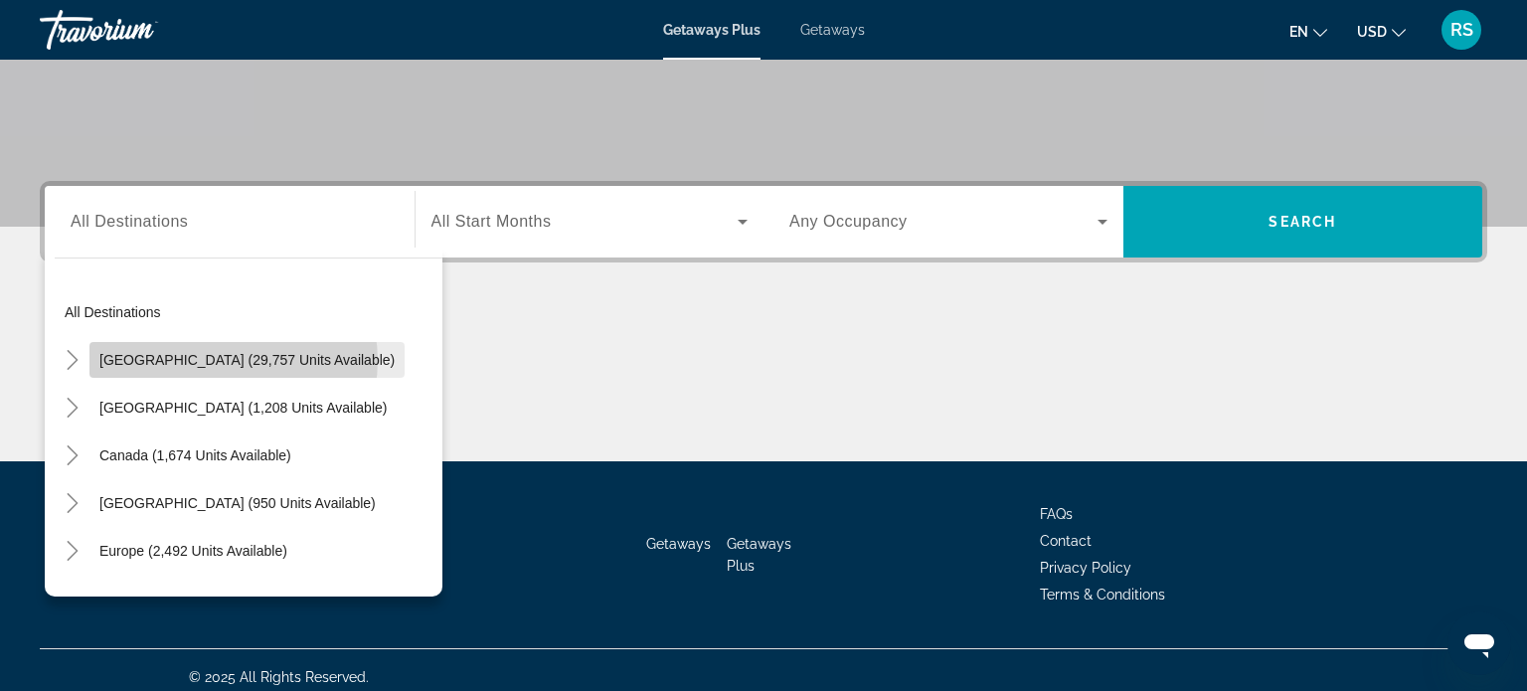
click at [233, 359] on span "[GEOGRAPHIC_DATA] (29,757 units available)" at bounding box center [246, 360] width 295 height 16
type input "**********"
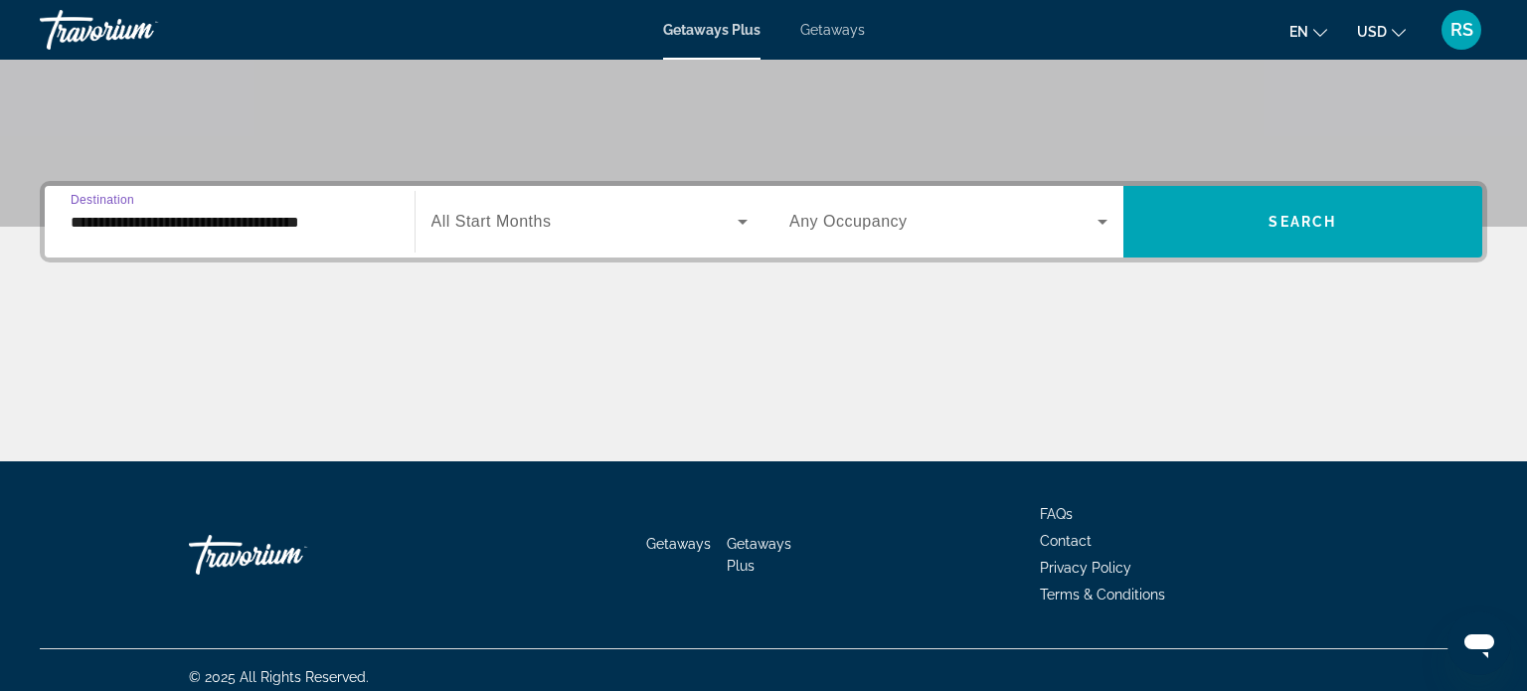
scroll to position [383, 0]
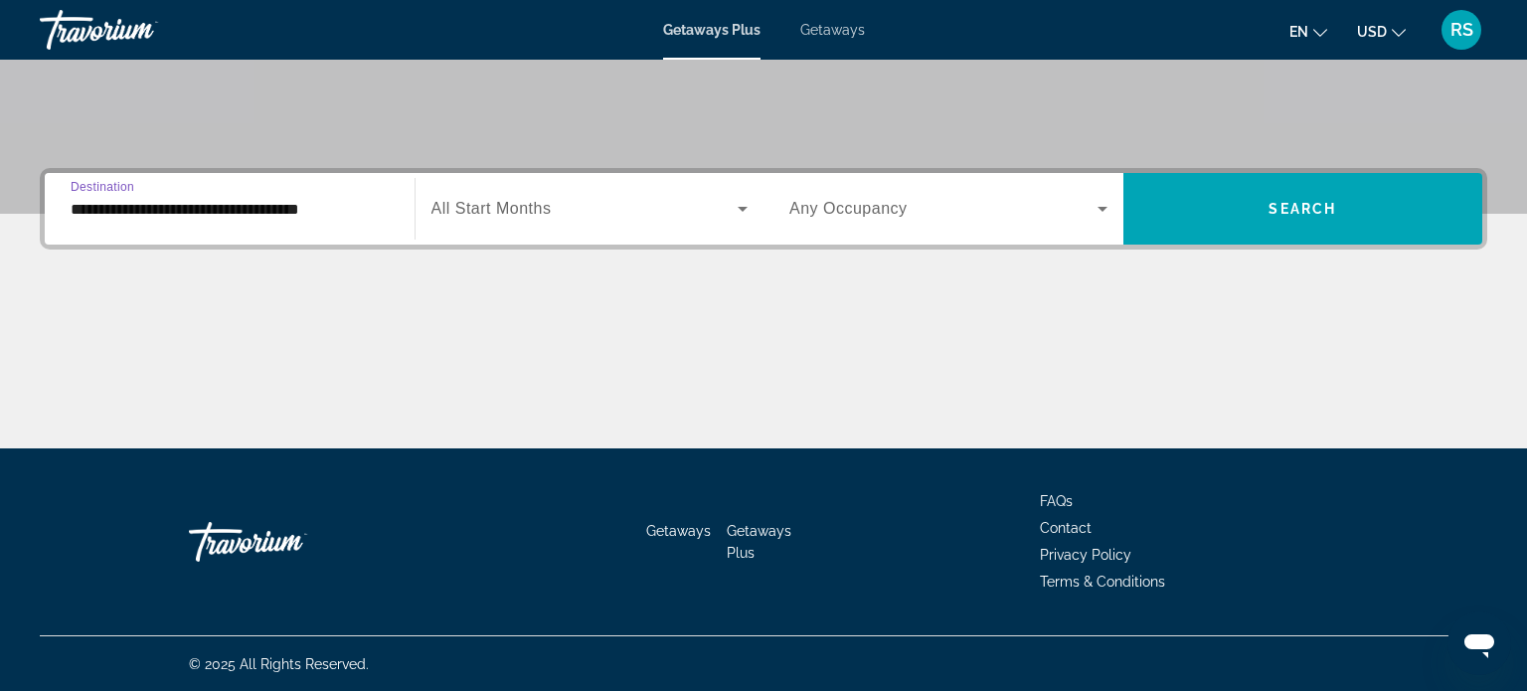
click at [748, 206] on icon "Search widget" at bounding box center [743, 209] width 24 height 24
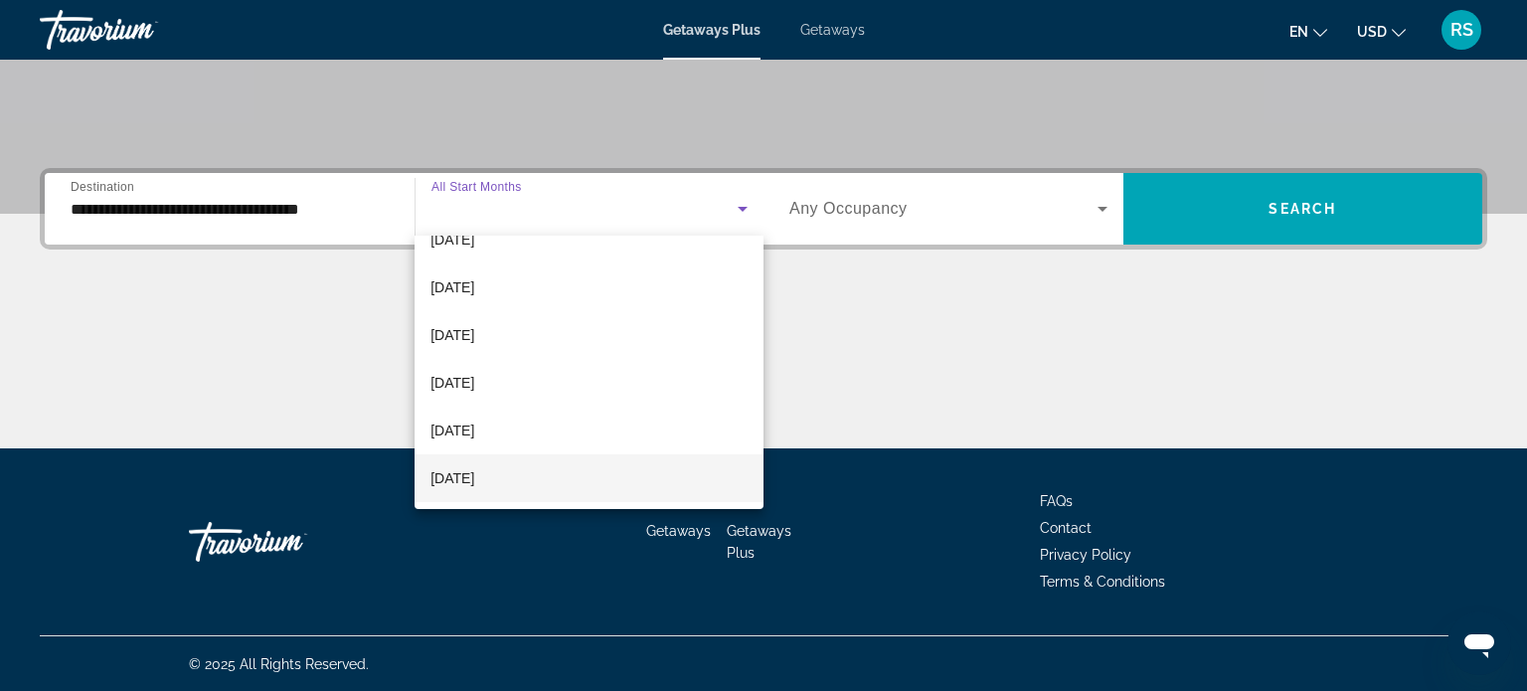
scroll to position [369, 0]
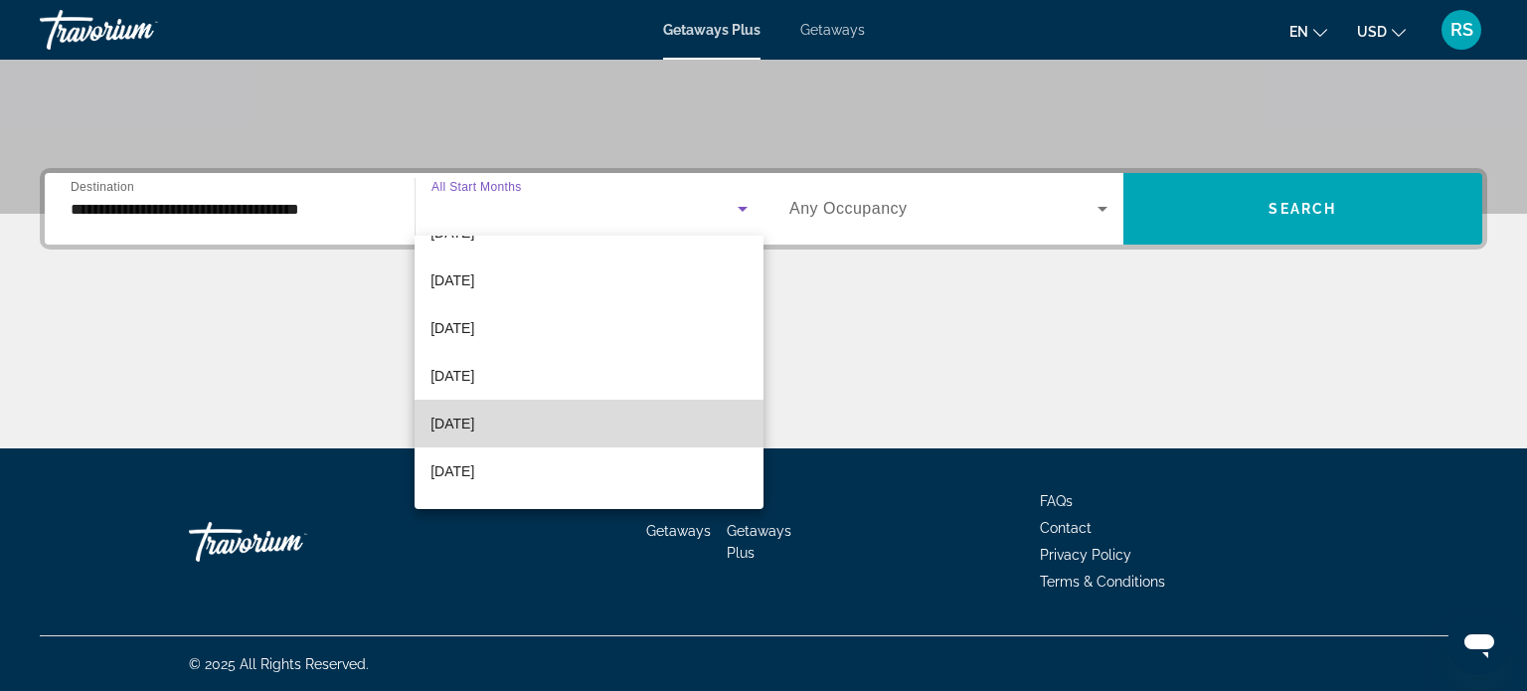
click at [455, 428] on span "[DATE]" at bounding box center [452, 424] width 44 height 24
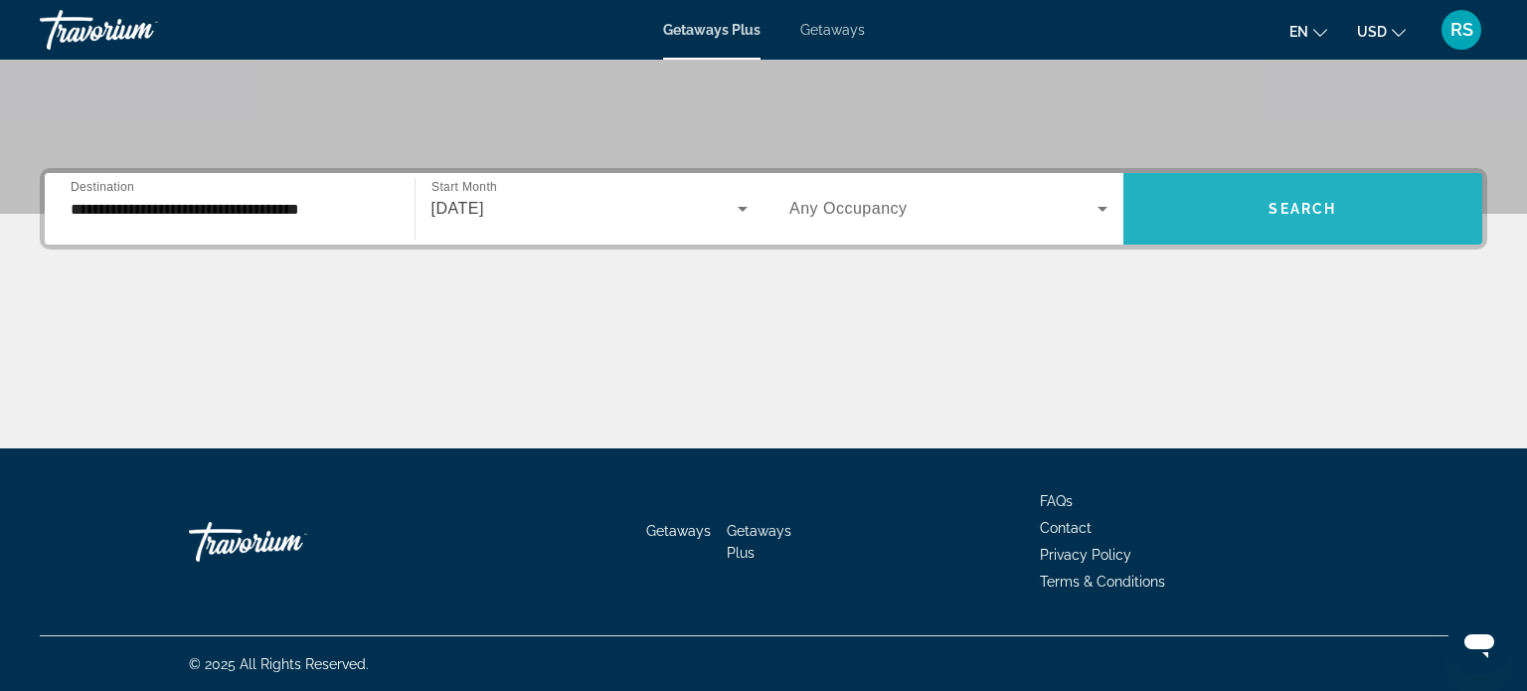
click at [1245, 219] on span "Search widget" at bounding box center [1303, 209] width 360 height 48
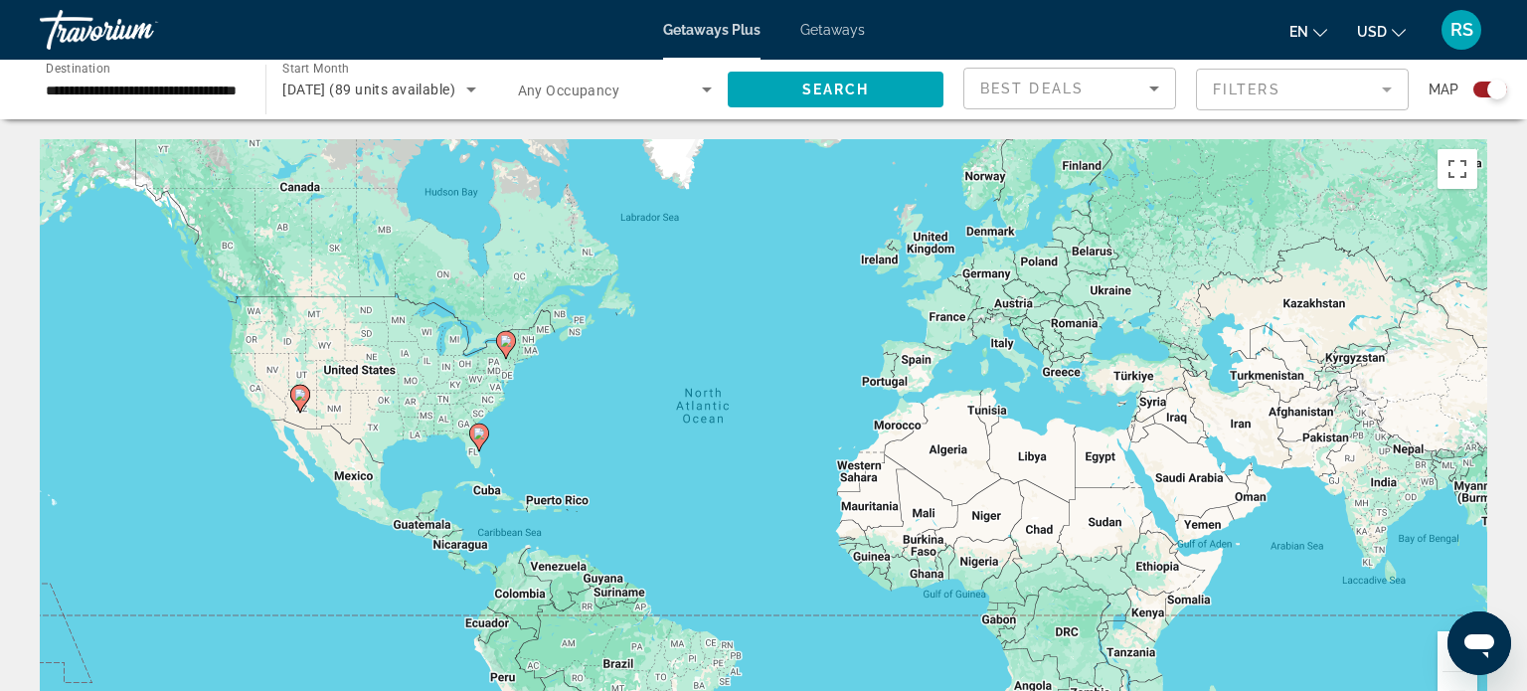
click at [1316, 87] on mat-form-field "Filters" at bounding box center [1302, 90] width 213 height 42
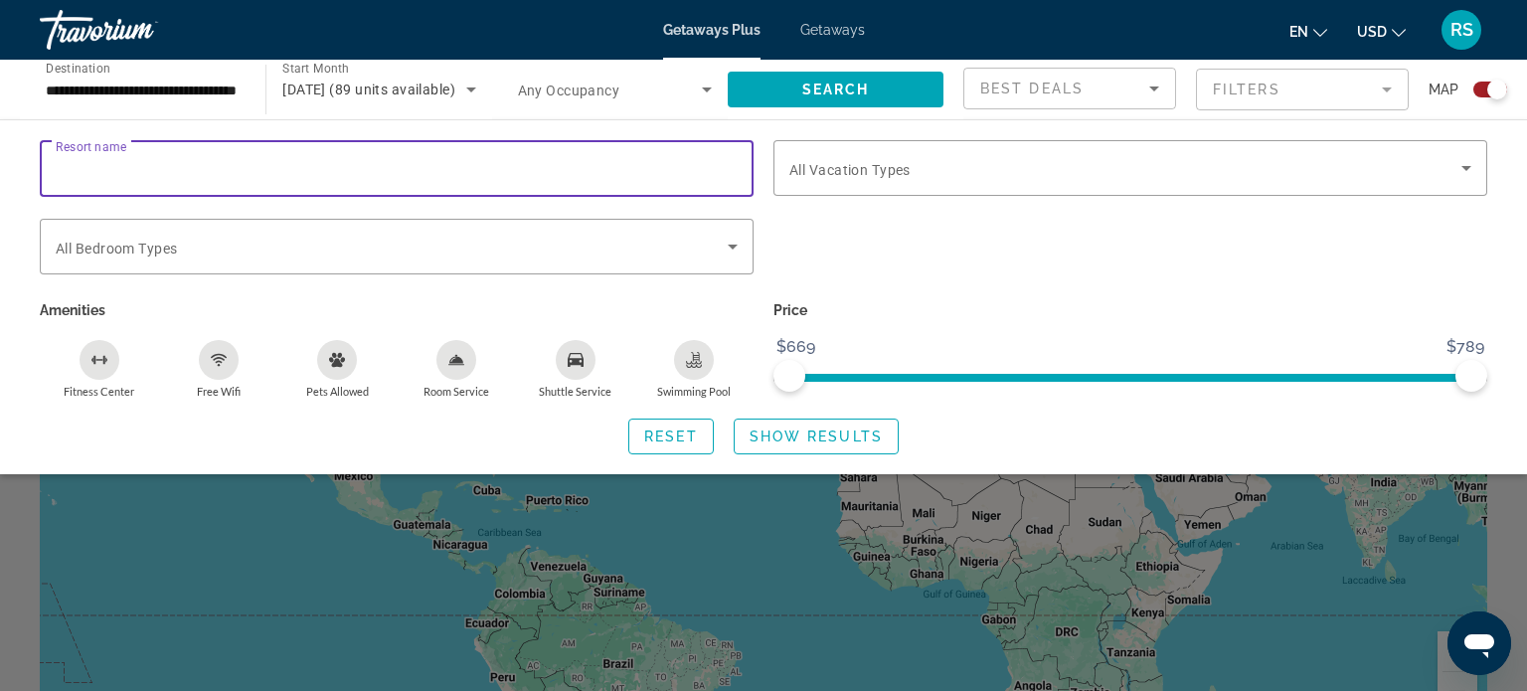
click at [174, 160] on input "Resort name" at bounding box center [397, 169] width 682 height 24
type input "**********"
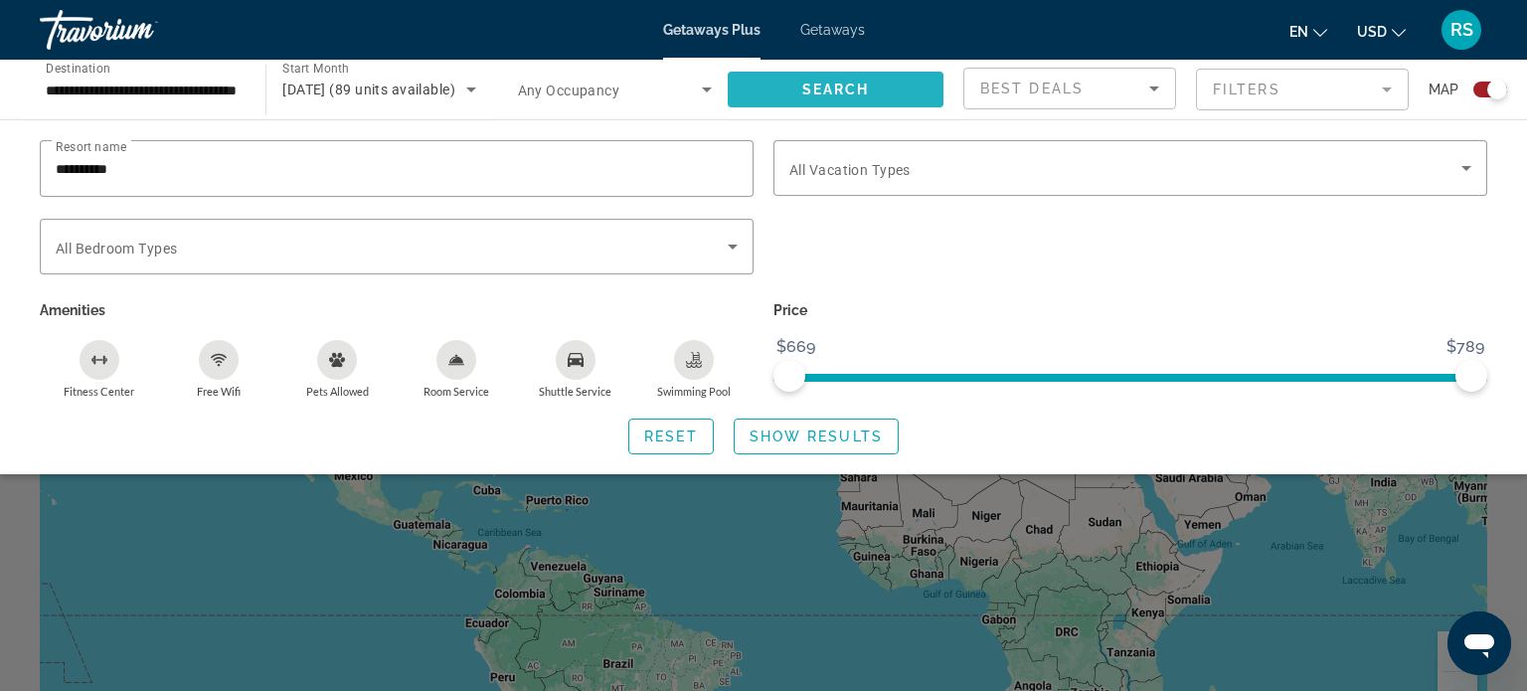
click at [834, 95] on span "Search" at bounding box center [836, 90] width 68 height 16
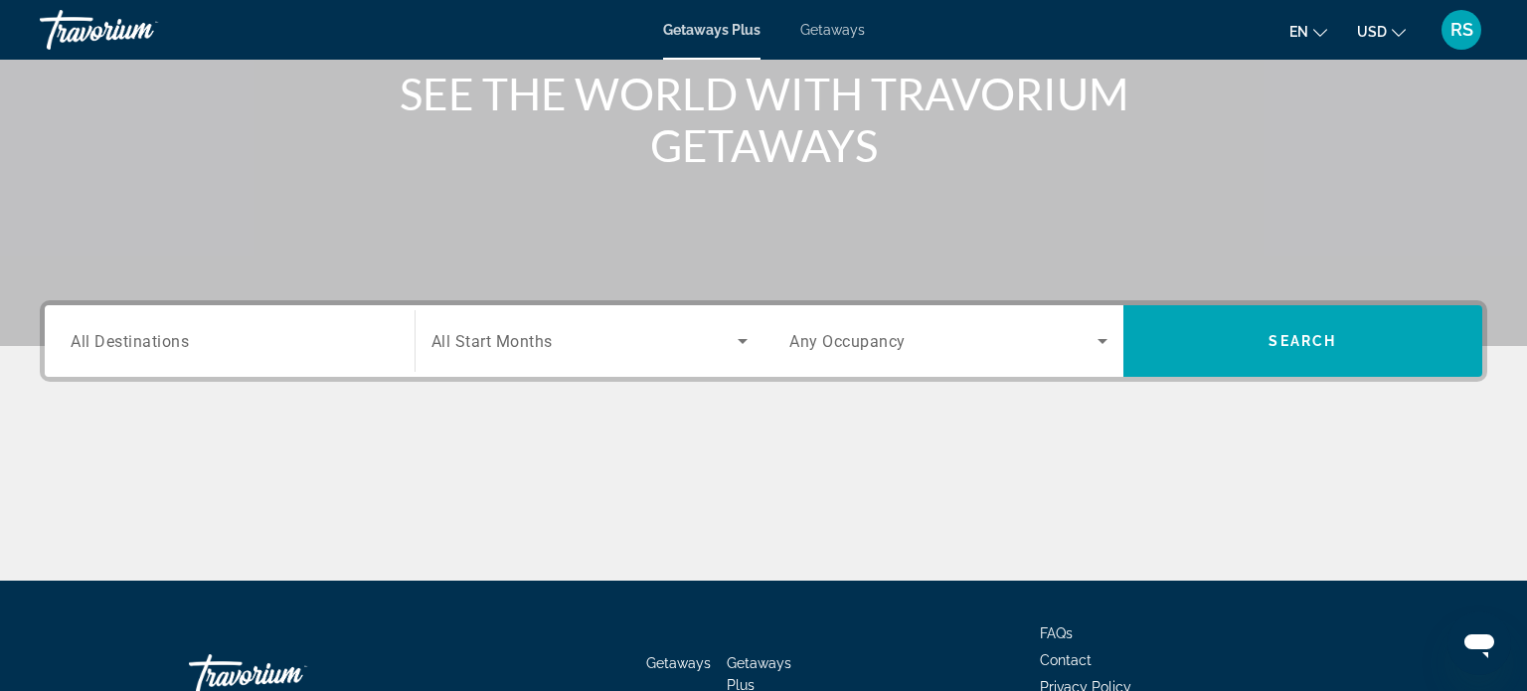
scroll to position [383, 0]
